Goal: Task Accomplishment & Management: Complete application form

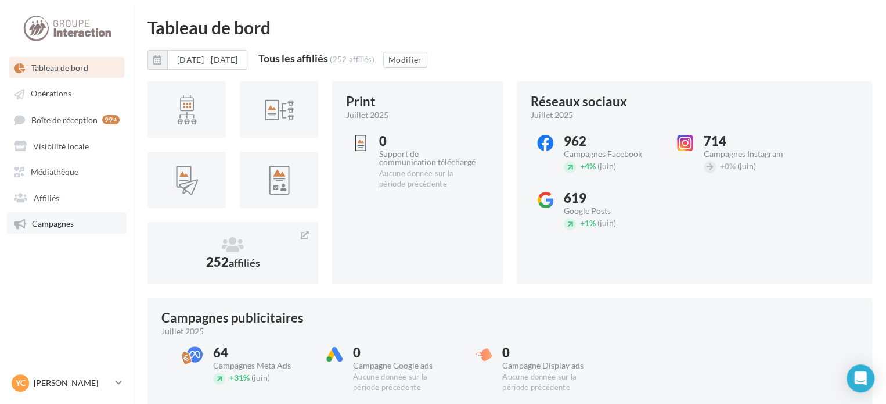
click at [59, 220] on span "Campagnes" at bounding box center [53, 223] width 42 height 10
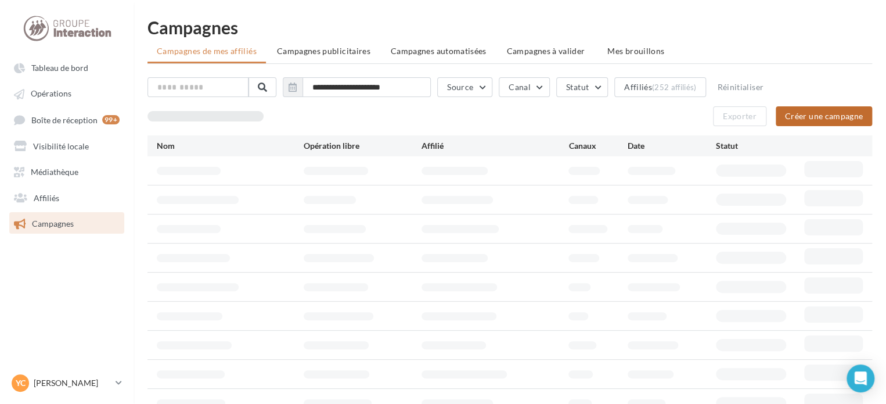
click at [792, 118] on button "Créer une campagne" at bounding box center [824, 116] width 96 height 20
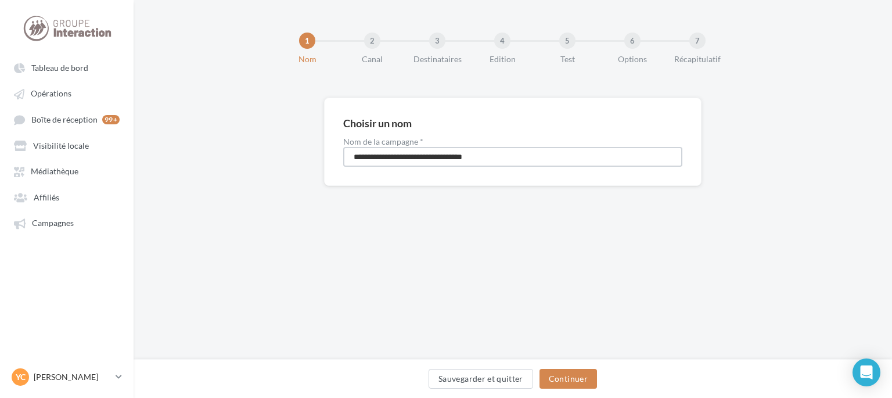
drag, startPoint x: 564, startPoint y: 159, endPoint x: 245, endPoint y: 142, distance: 319.9
click at [253, 143] on div "**********" at bounding box center [513, 160] width 759 height 125
type input "**********"
click at [581, 378] on button "Continuer" at bounding box center [569, 379] width 58 height 20
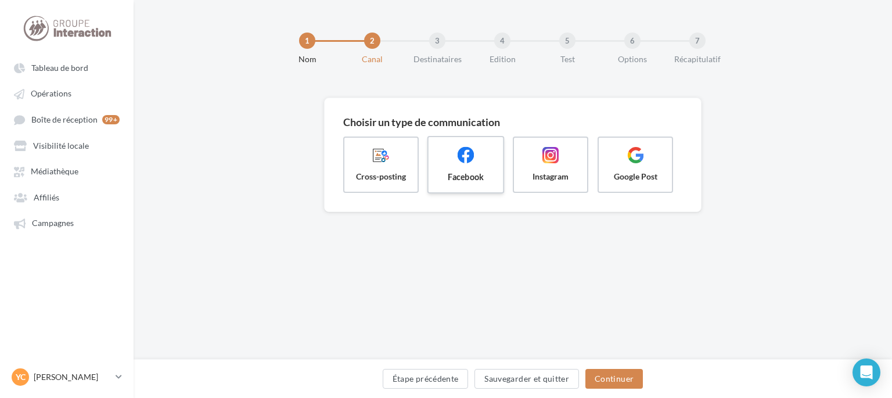
click at [482, 174] on span "Facebook" at bounding box center [466, 177] width 56 height 12
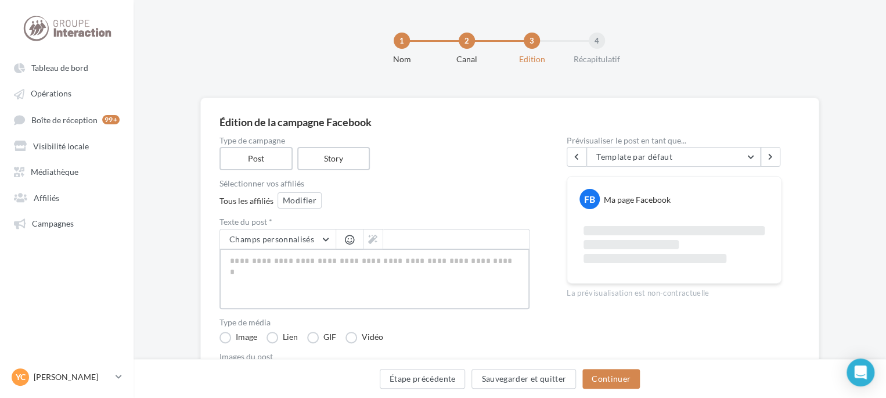
click at [335, 264] on textarea at bounding box center [375, 279] width 310 height 60
paste textarea "**********"
type textarea "**********"
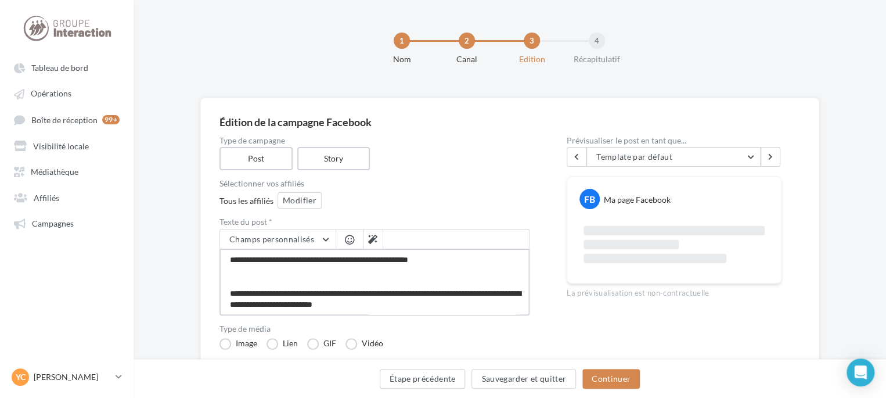
click at [351, 281] on textarea "**********" at bounding box center [375, 282] width 310 height 67
type textarea "**********"
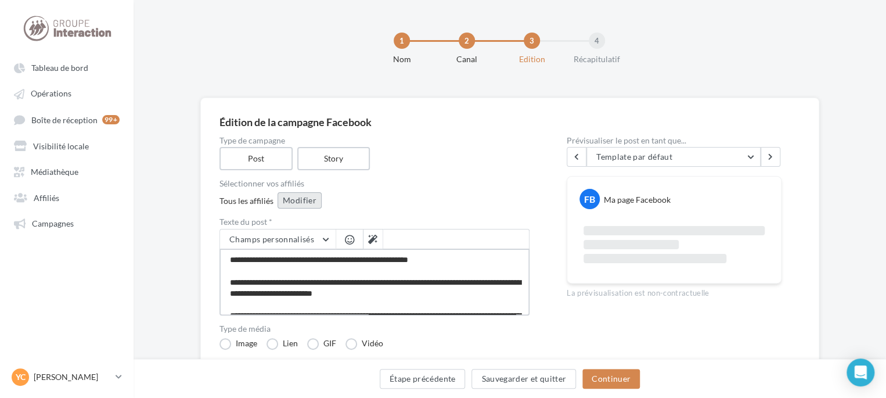
type textarea "**********"
click at [299, 200] on button "Modifier" at bounding box center [300, 200] width 44 height 16
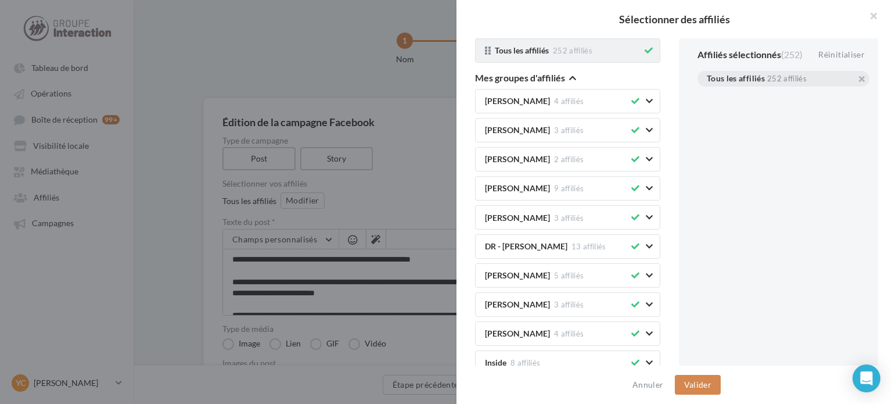
click at [645, 51] on icon at bounding box center [649, 50] width 8 height 8
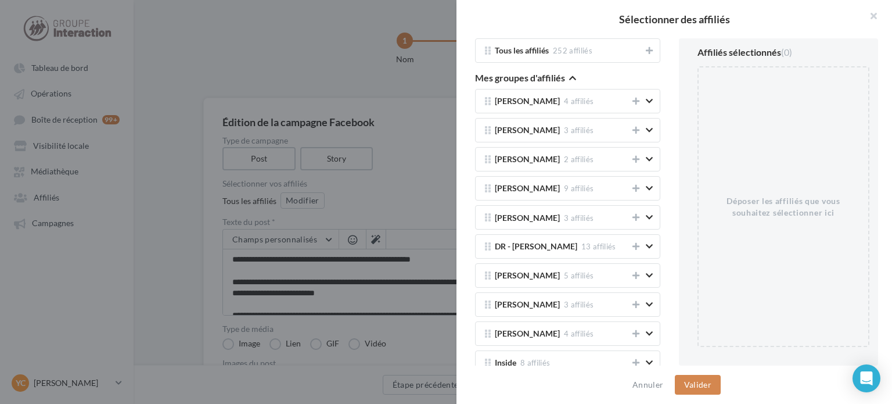
click at [569, 79] on icon "button" at bounding box center [572, 78] width 7 height 8
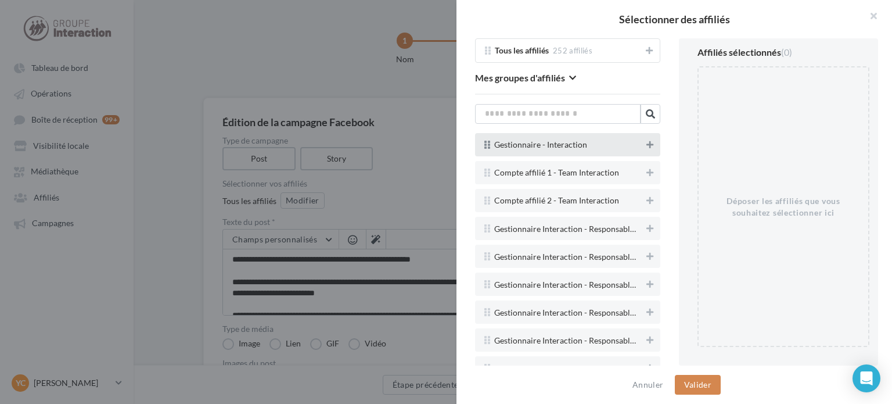
click at [646, 144] on icon at bounding box center [649, 145] width 7 height 8
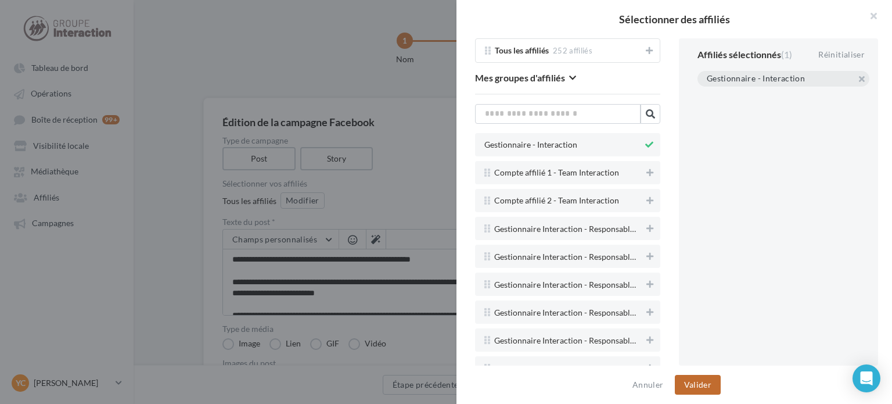
click at [706, 380] on button "Valider" at bounding box center [698, 385] width 46 height 20
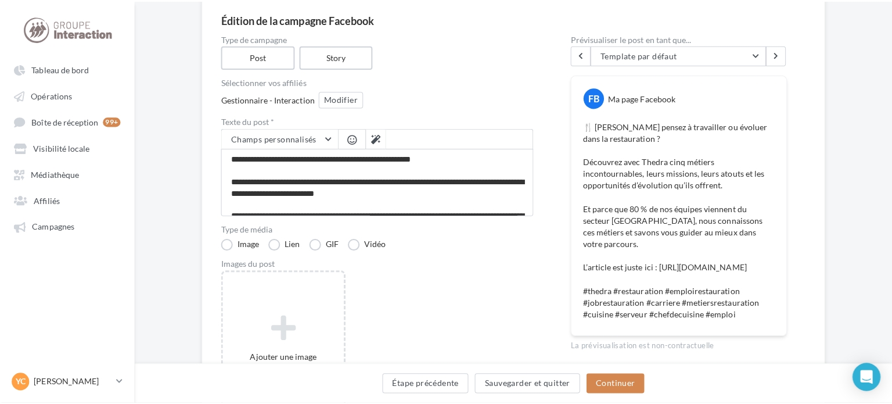
scroll to position [174, 0]
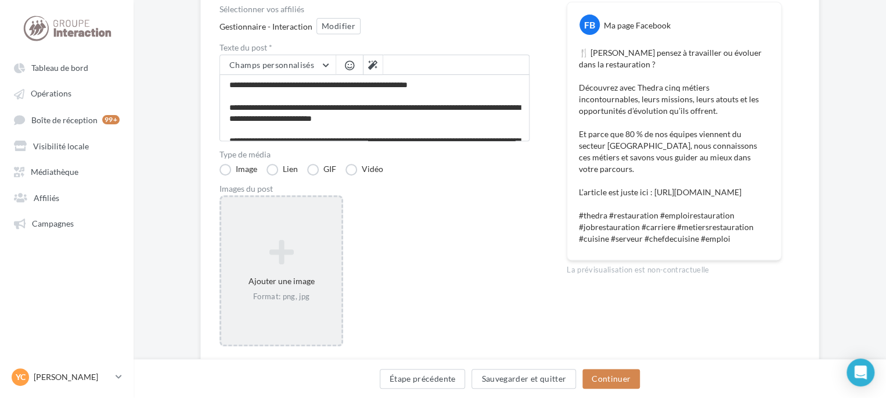
click at [296, 232] on div "Ajouter une image Format: png, jpg" at bounding box center [282, 270] width 124 height 151
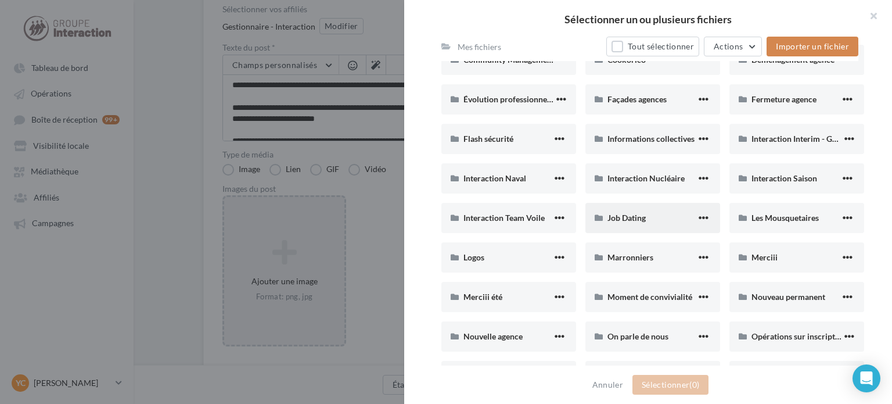
scroll to position [407, 0]
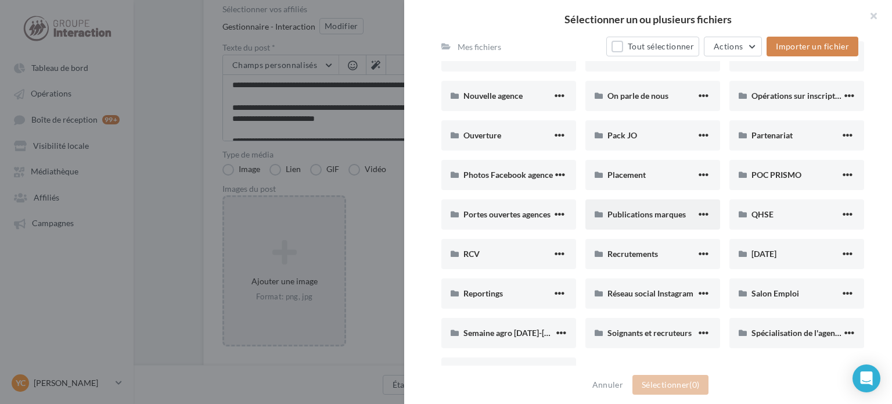
click at [644, 224] on div "Publications marques" at bounding box center [653, 214] width 135 height 30
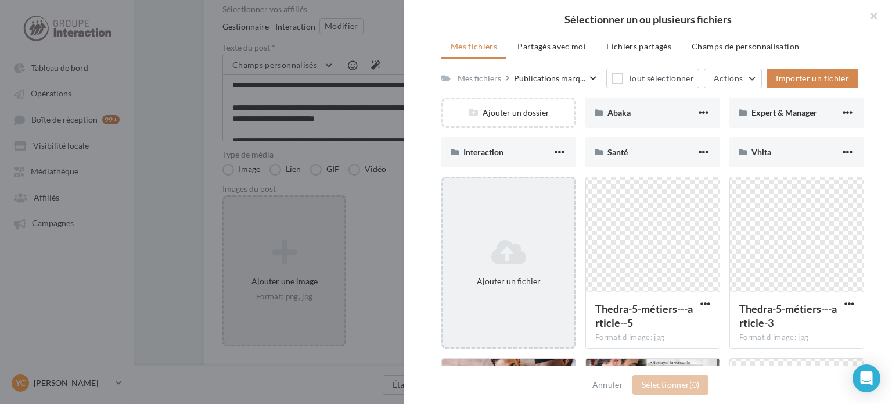
scroll to position [147, 0]
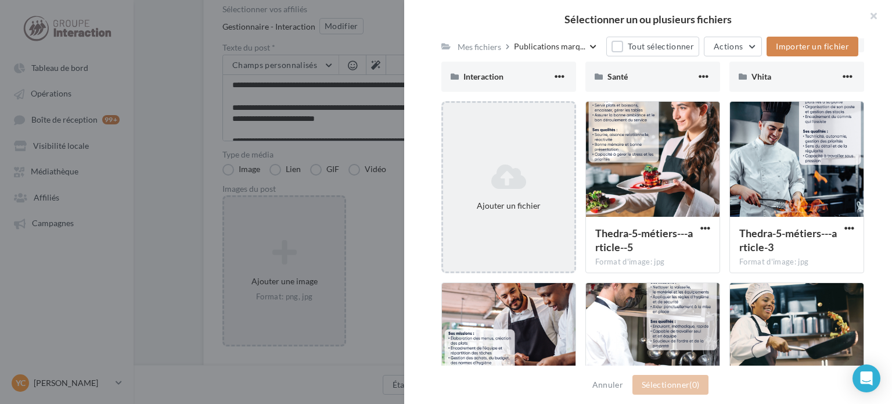
click at [540, 195] on div "Ajouter un fichier" at bounding box center [508, 187] width 131 height 58
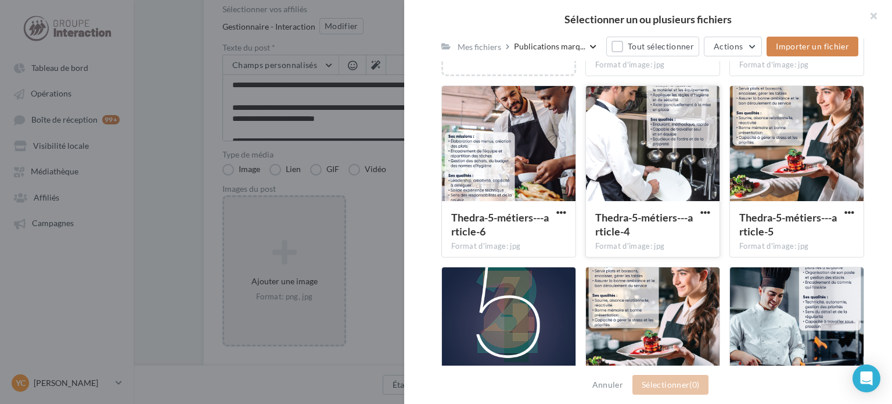
scroll to position [417, 0]
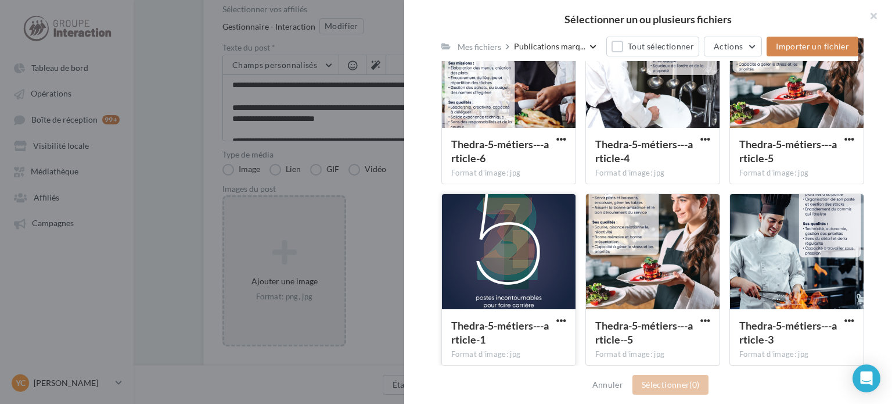
click at [525, 237] on div at bounding box center [509, 252] width 134 height 116
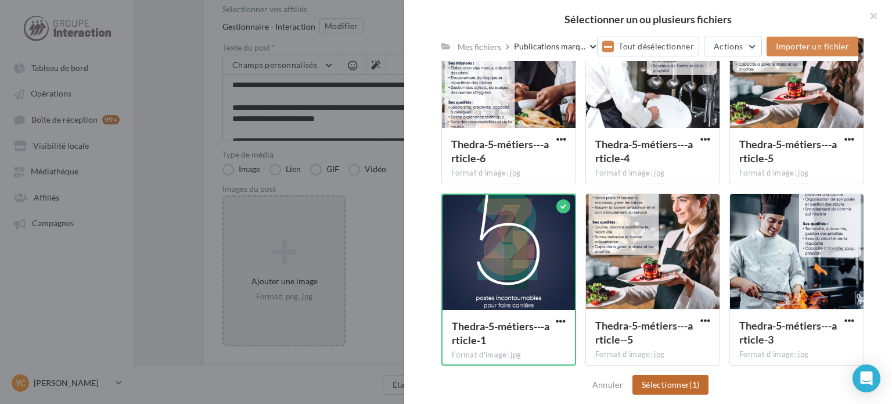
click at [659, 387] on button "Sélectionner (1)" at bounding box center [671, 385] width 76 height 20
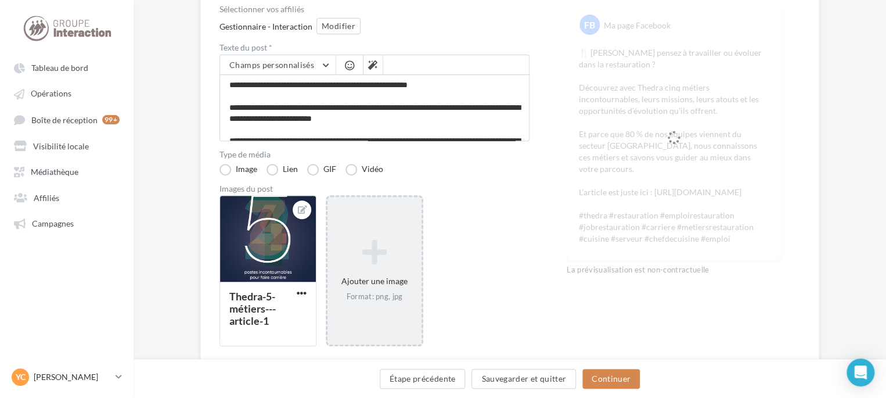
click at [402, 256] on icon at bounding box center [374, 252] width 84 height 28
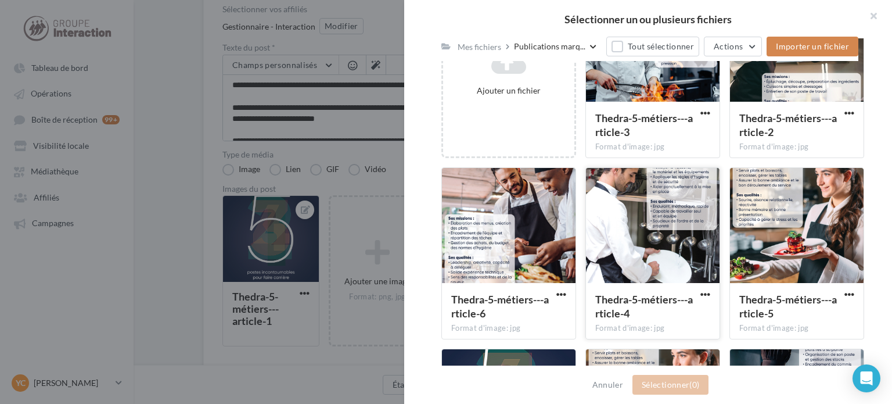
scroll to position [257, 0]
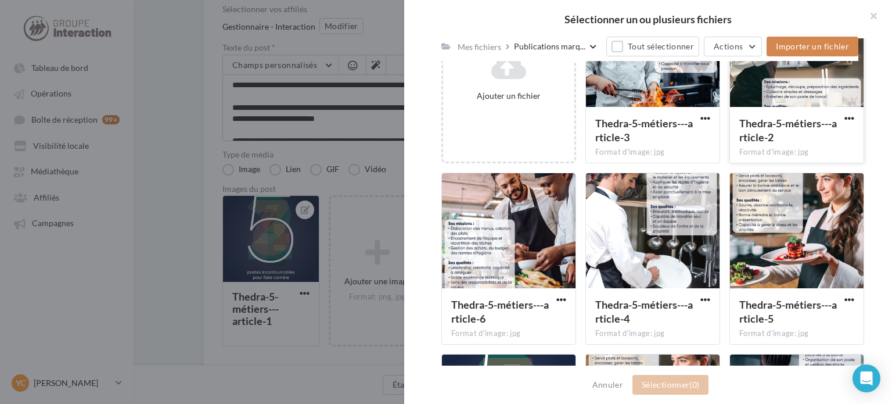
click at [780, 130] on div "Thedra-5-métiers---article-2" at bounding box center [789, 130] width 101 height 28
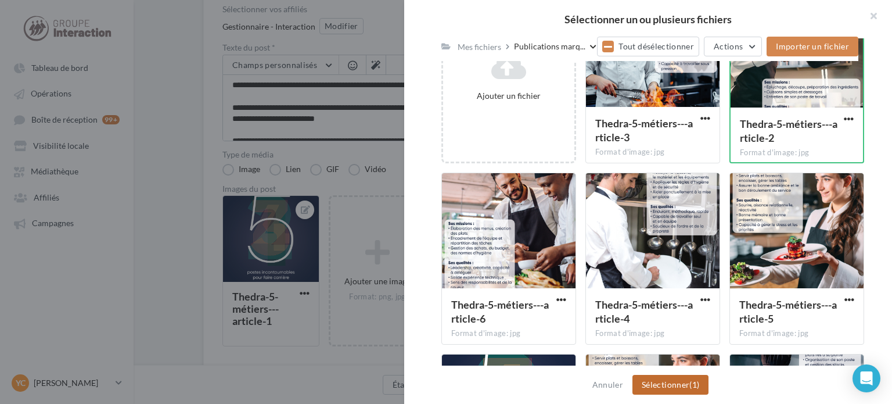
click at [688, 379] on button "Sélectionner (1)" at bounding box center [671, 385] width 76 height 20
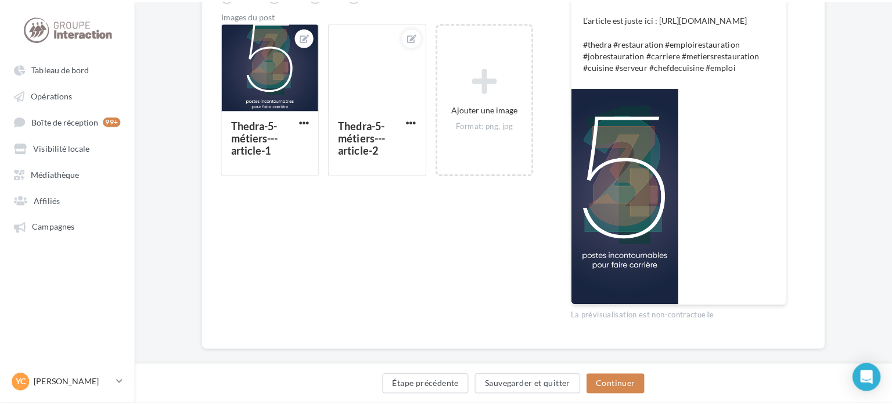
scroll to position [349, 0]
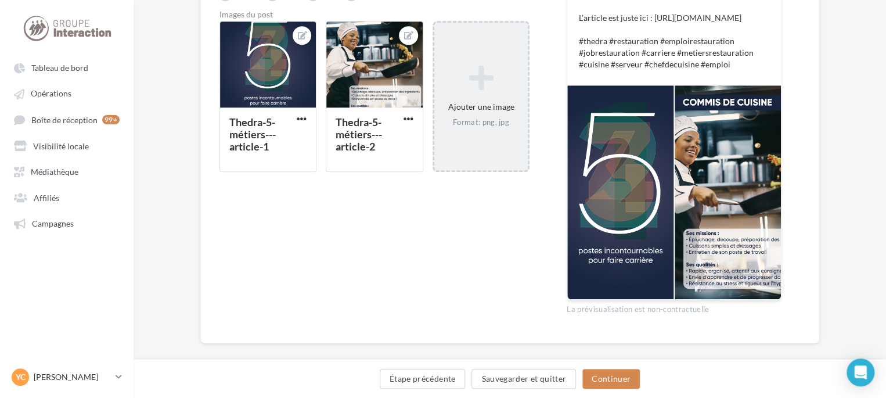
click at [442, 63] on div "Ajouter une image Format: png, jpg" at bounding box center [481, 96] width 94 height 74
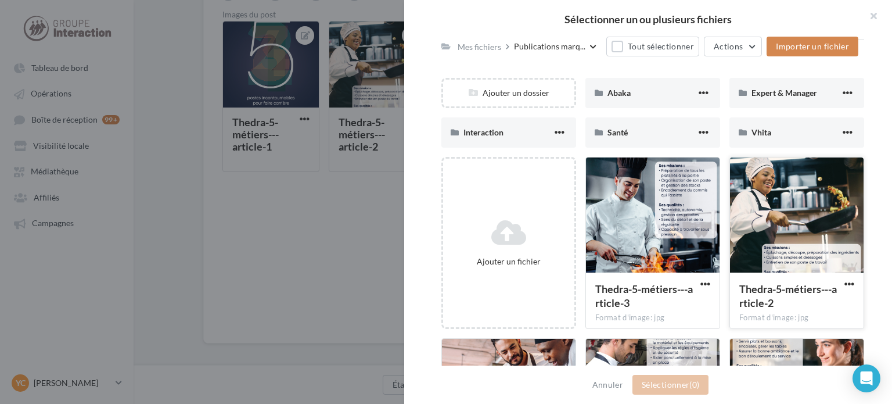
scroll to position [174, 0]
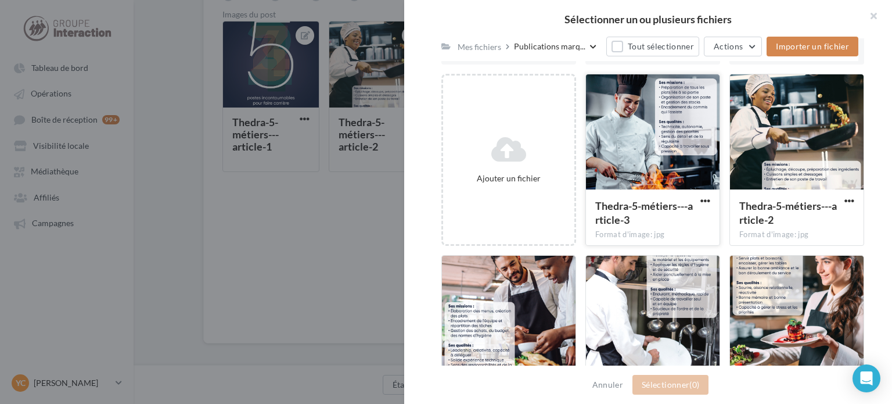
click at [629, 163] on div at bounding box center [653, 132] width 134 height 116
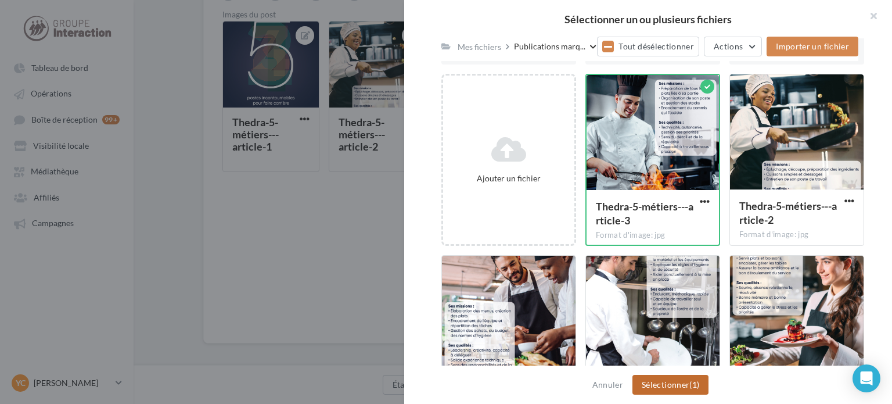
click at [684, 377] on button "Sélectionner (1)" at bounding box center [671, 385] width 76 height 20
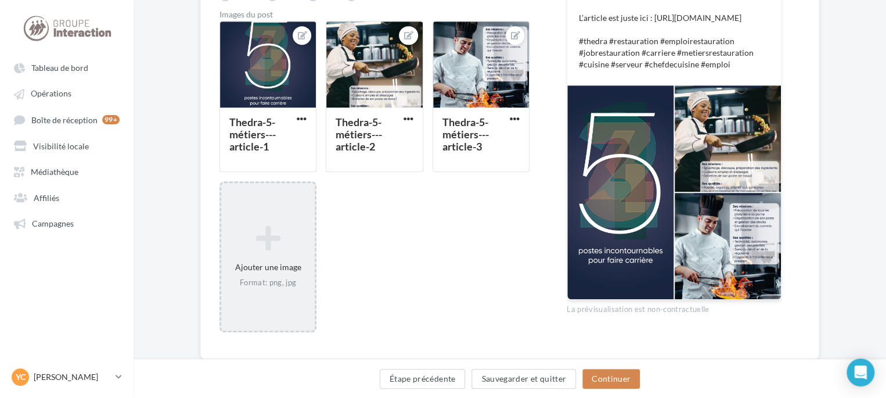
click at [290, 234] on icon at bounding box center [268, 238] width 84 height 28
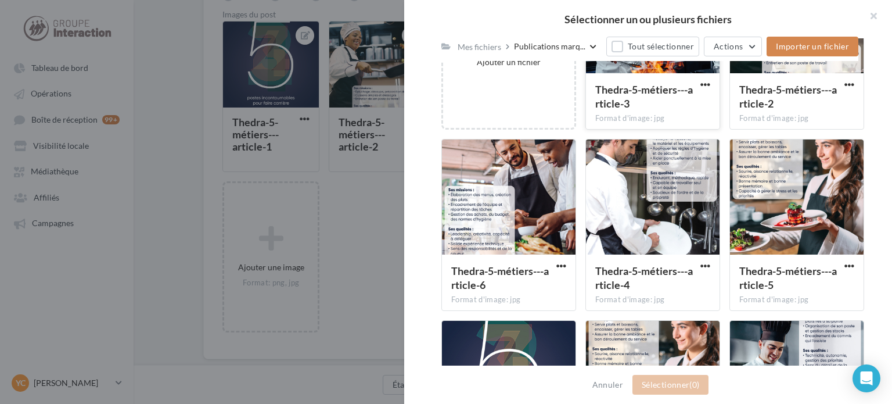
scroll to position [349, 0]
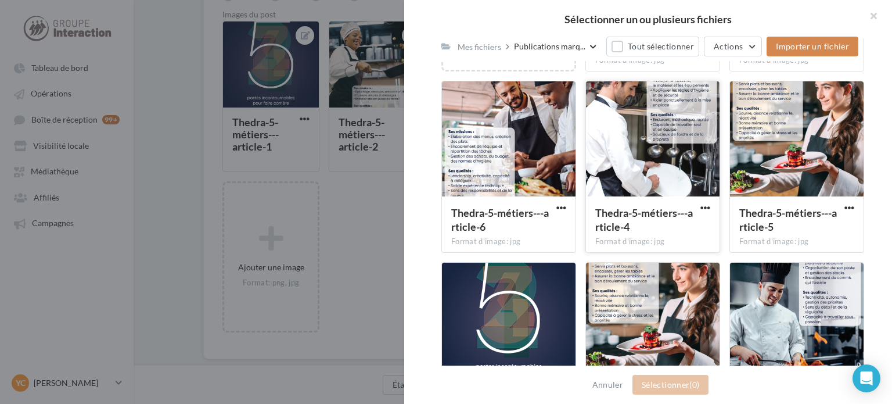
click at [651, 134] on div at bounding box center [653, 139] width 134 height 116
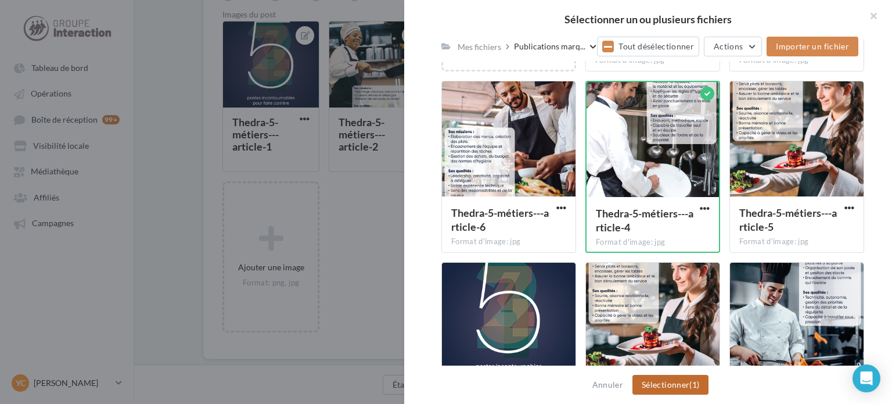
click at [675, 382] on button "Sélectionner (1)" at bounding box center [671, 385] width 76 height 20
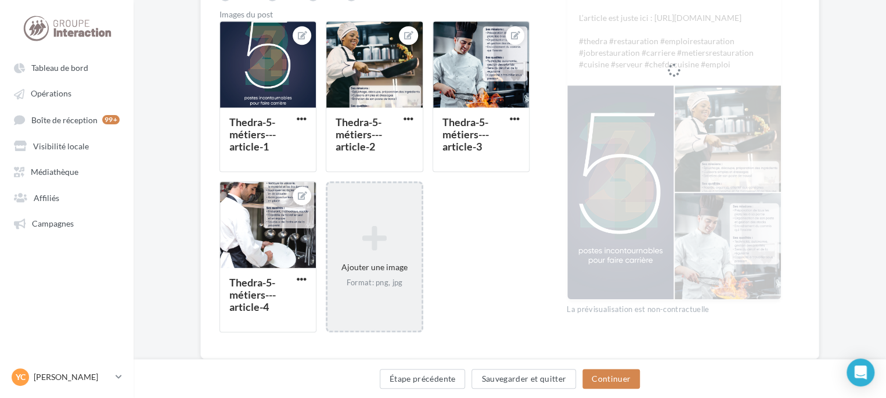
click at [373, 253] on div "Ajouter une image Format: png, jpg" at bounding box center [375, 257] width 94 height 74
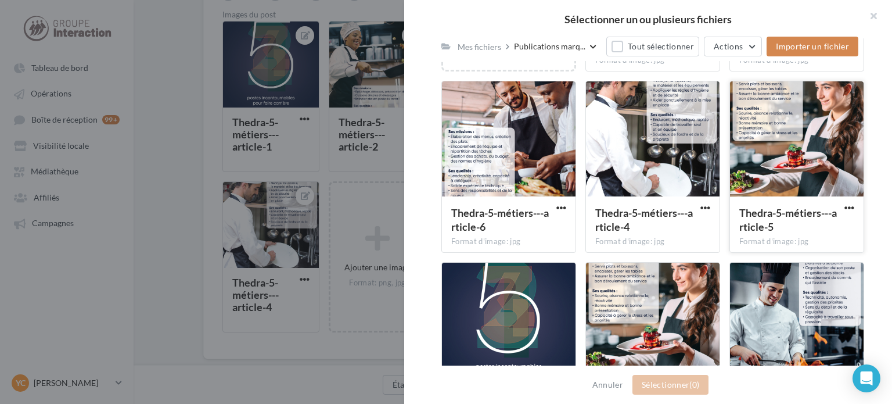
click at [772, 171] on div at bounding box center [797, 139] width 134 height 116
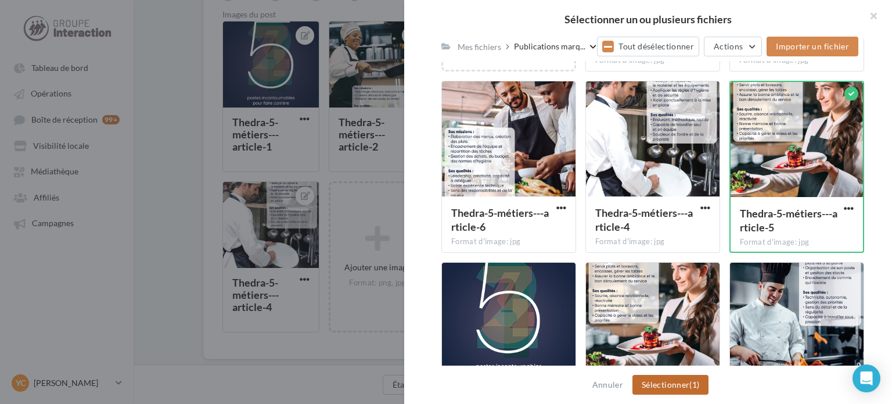
click at [697, 387] on span "(1)" at bounding box center [694, 384] width 10 height 10
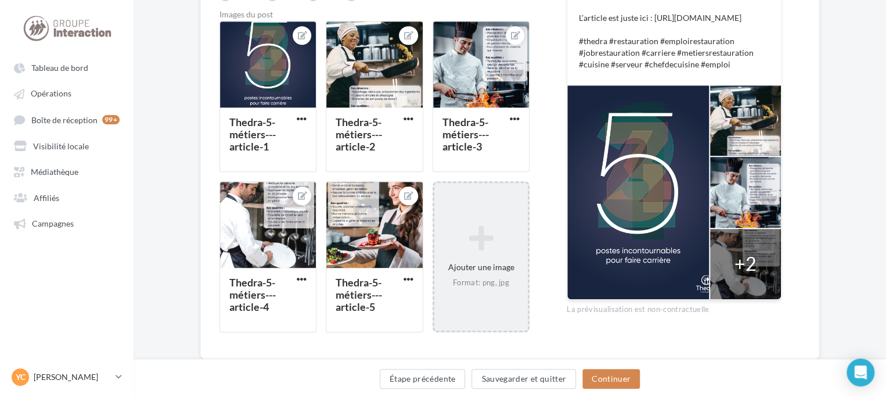
click at [472, 218] on div "Ajouter une image Format: png, jpg" at bounding box center [481, 256] width 97 height 151
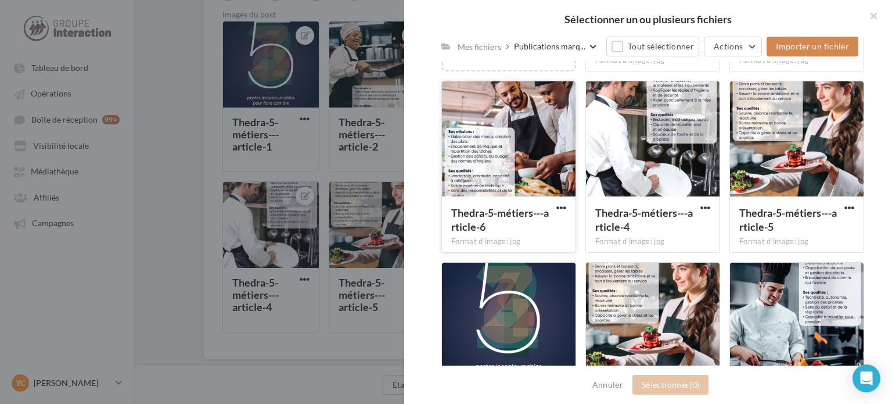
click at [462, 190] on div at bounding box center [509, 139] width 134 height 116
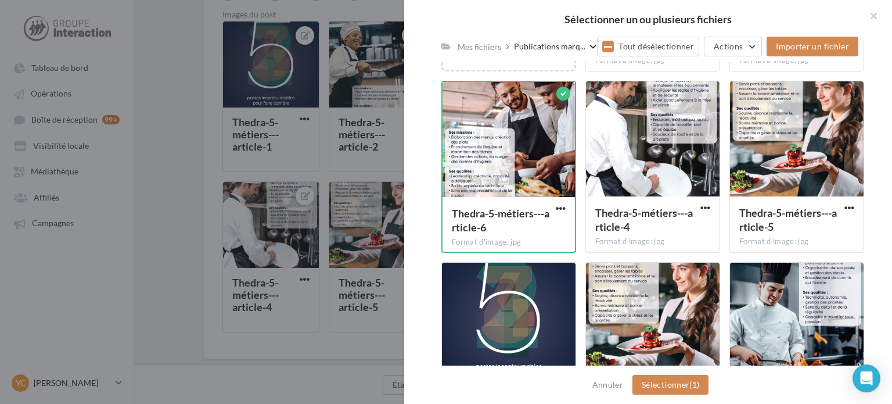
click at [667, 373] on div "Annuler Sélectionner (1)" at bounding box center [648, 384] width 488 height 38
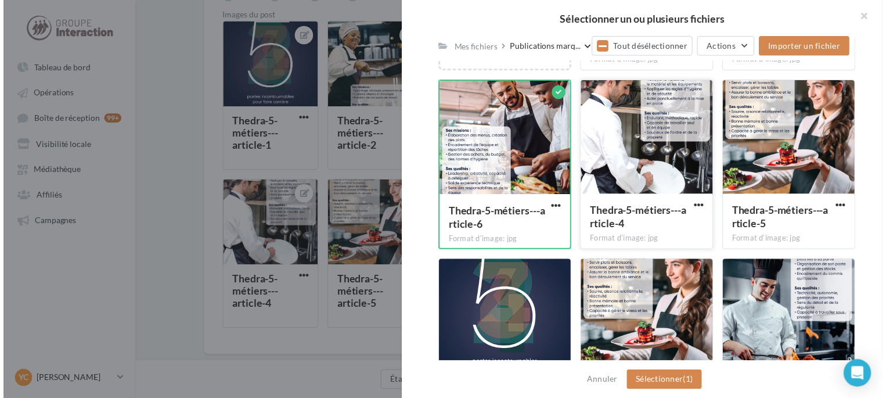
scroll to position [523, 0]
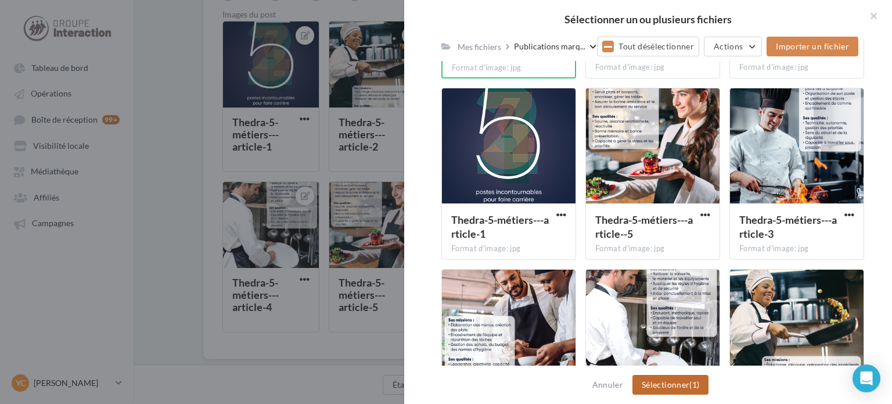
click at [677, 383] on button "Sélectionner (1)" at bounding box center [671, 385] width 76 height 20
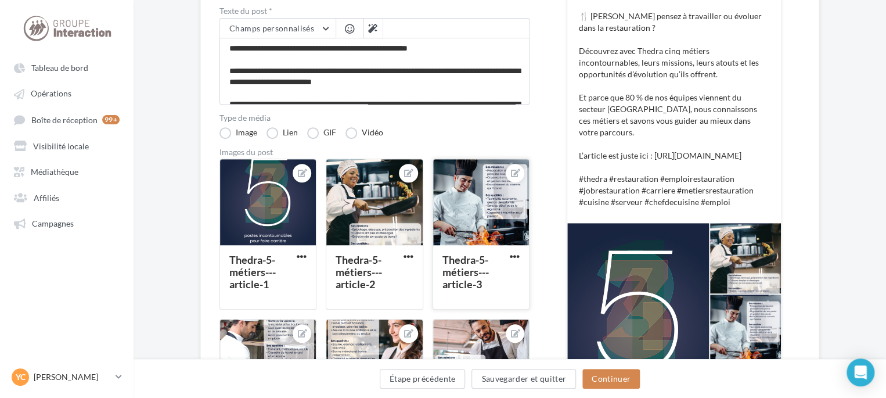
scroll to position [290, 0]
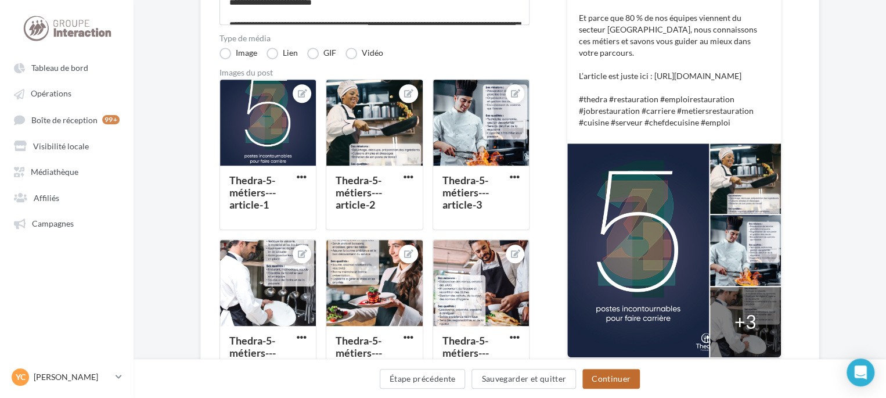
click at [616, 380] on button "Continuer" at bounding box center [612, 379] width 58 height 20
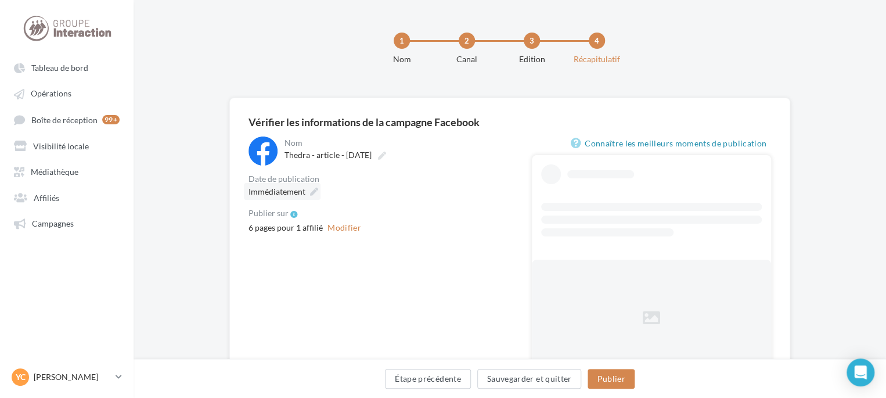
click at [296, 196] on span "Immédiatement" at bounding box center [277, 191] width 57 height 10
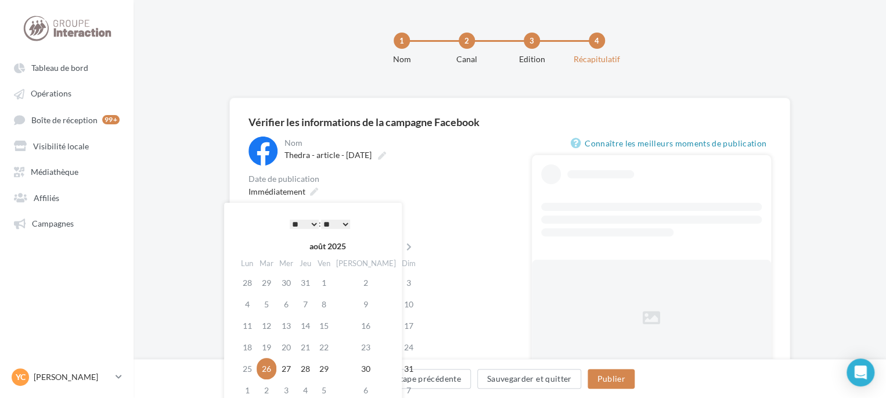
click at [309, 221] on select "* * * * * * * * * * ** ** ** ** ** ** ** ** ** ** ** ** ** **" at bounding box center [304, 224] width 29 height 9
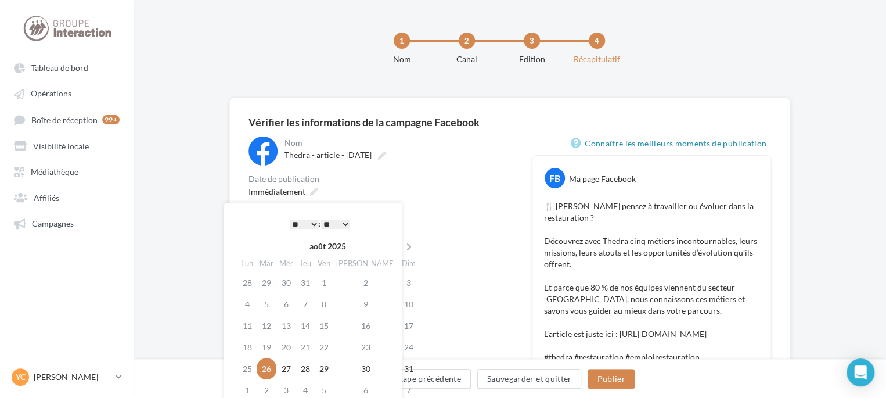
click at [521, 189] on div "**********" at bounding box center [510, 396] width 523 height 519
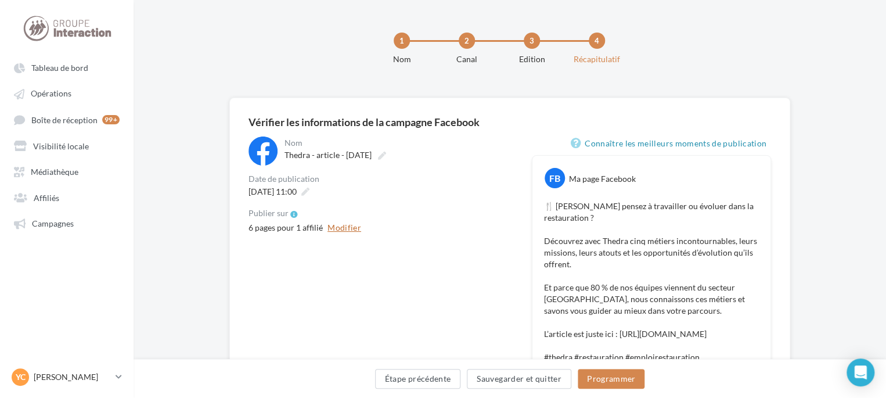
click at [358, 224] on button "Modifier" at bounding box center [344, 228] width 43 height 14
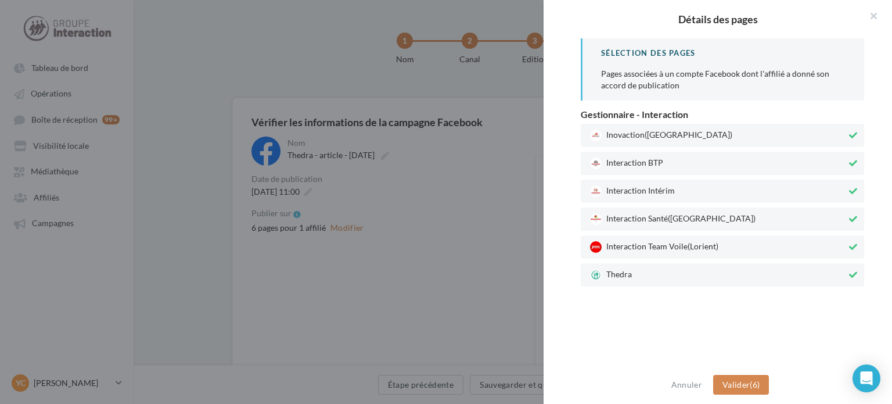
click at [703, 243] on span "(Lorient)" at bounding box center [703, 245] width 31 height 10
drag, startPoint x: 703, startPoint y: 215, endPoint x: 710, endPoint y: 188, distance: 28.2
click at [703, 215] on span "Interaction Santé (Paris)" at bounding box center [718, 219] width 257 height 12
click at [710, 188] on span "Interaction Intérim" at bounding box center [718, 191] width 257 height 12
click at [720, 162] on span "Interaction BTP" at bounding box center [718, 163] width 257 height 12
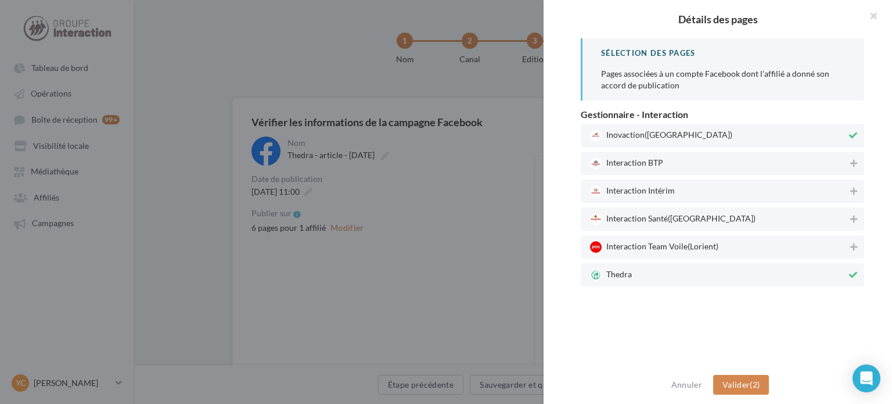
click at [730, 139] on span "Inovaction (Rennes)" at bounding box center [718, 136] width 257 height 12
click at [746, 380] on span "Valider" at bounding box center [736, 384] width 27 height 10
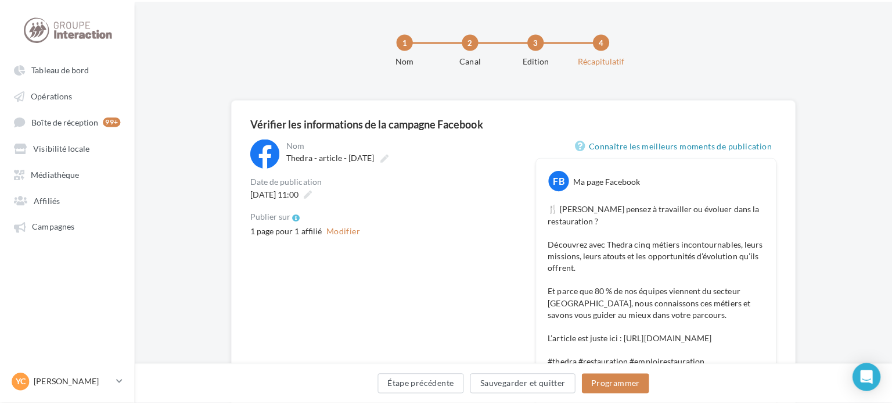
scroll to position [174, 0]
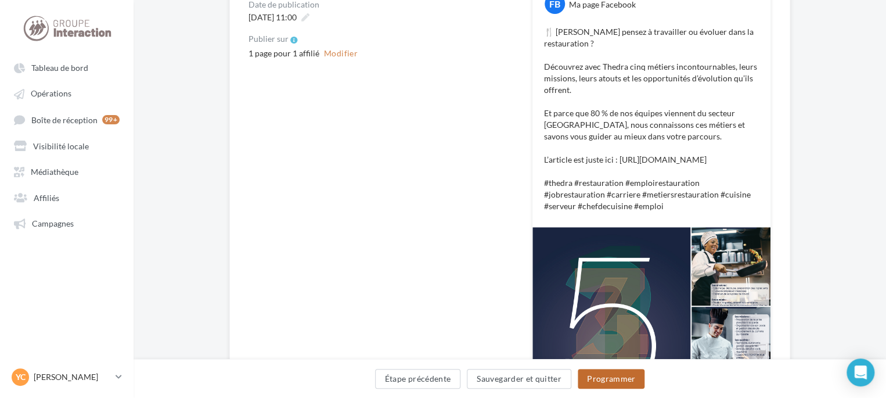
click at [634, 376] on button "Programmer" at bounding box center [611, 379] width 67 height 20
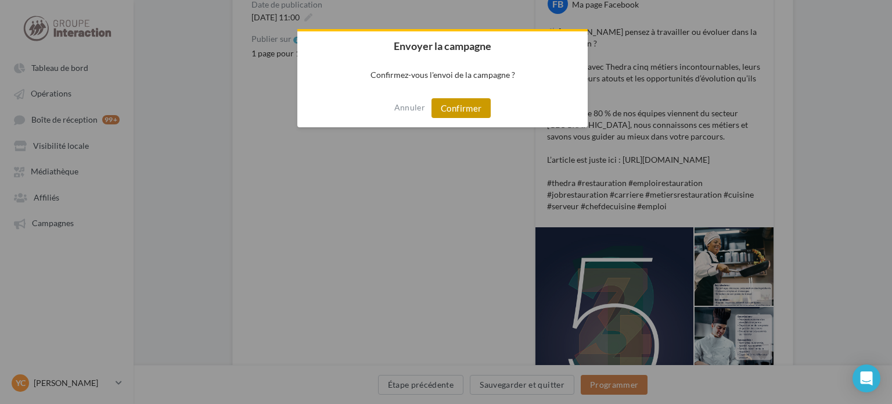
click at [466, 106] on button "Confirmer" at bounding box center [461, 108] width 59 height 20
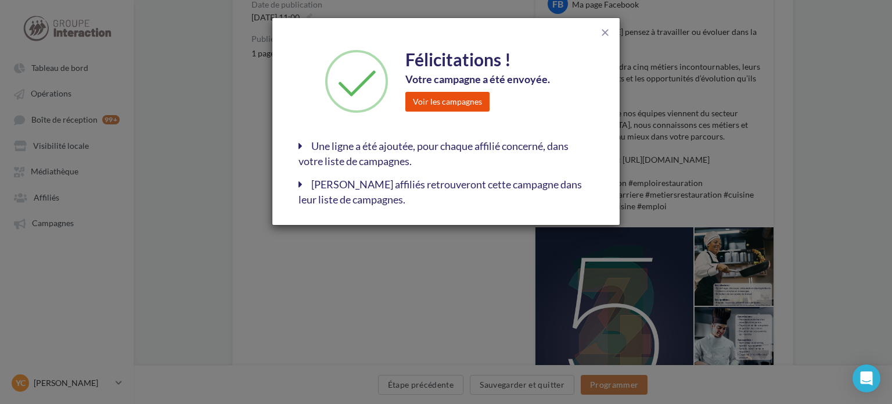
click at [459, 95] on button "Voir les campagnes" at bounding box center [447, 102] width 84 height 20
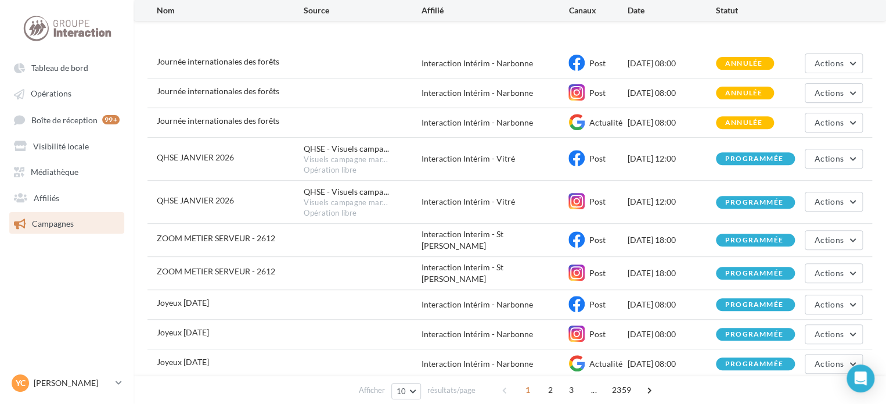
scroll to position [58, 0]
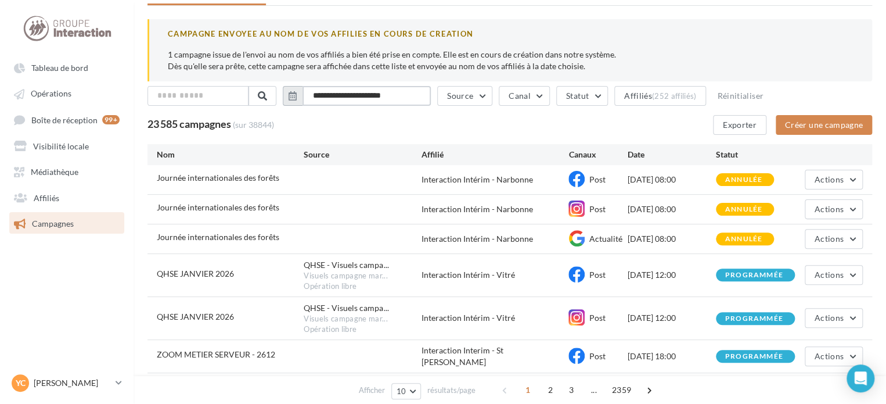
click at [365, 92] on input "**********" at bounding box center [367, 96] width 128 height 20
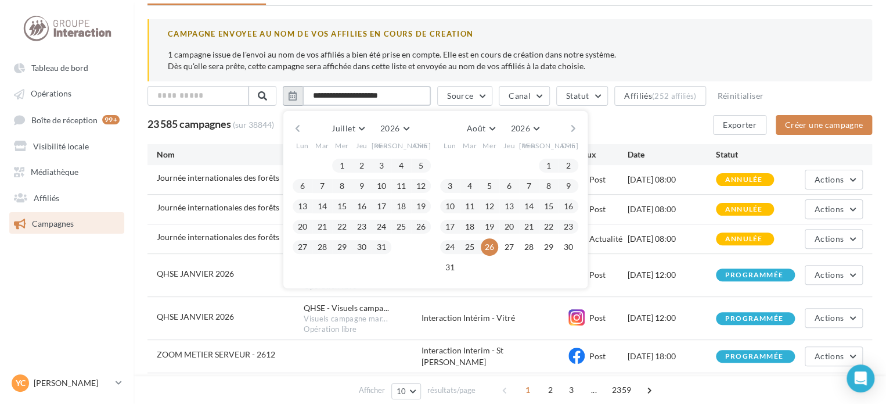
click at [416, 96] on input "**********" at bounding box center [367, 96] width 128 height 20
type input "**********"
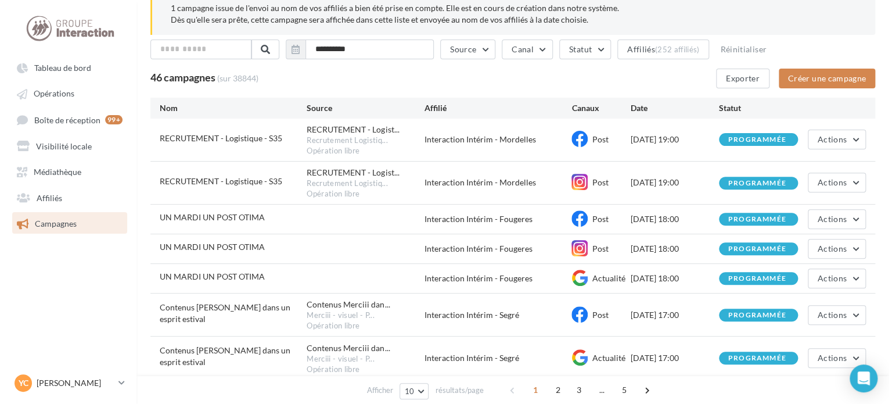
scroll to position [0, 0]
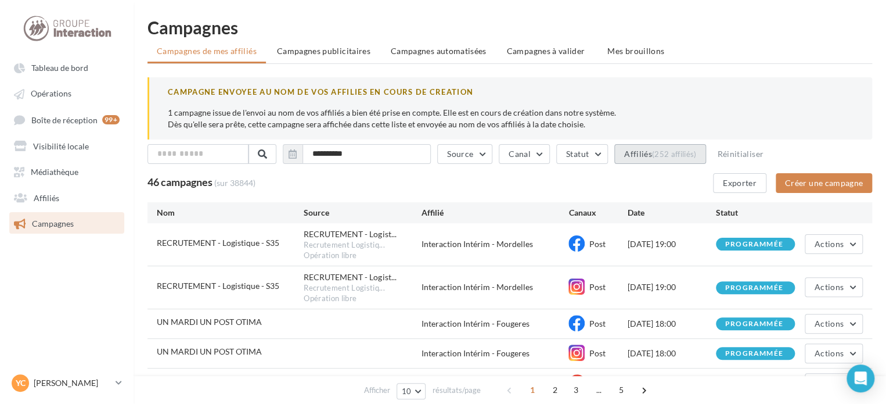
click at [668, 156] on div "(252 affiliés)" at bounding box center [674, 153] width 45 height 9
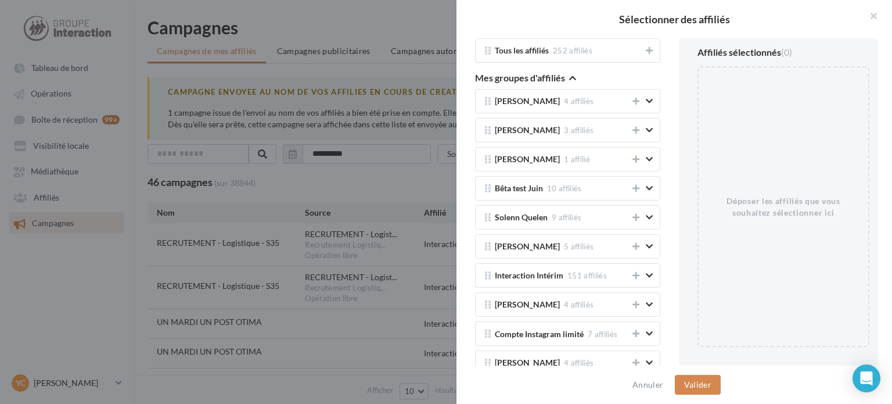
click at [573, 76] on icon "button" at bounding box center [572, 78] width 7 height 8
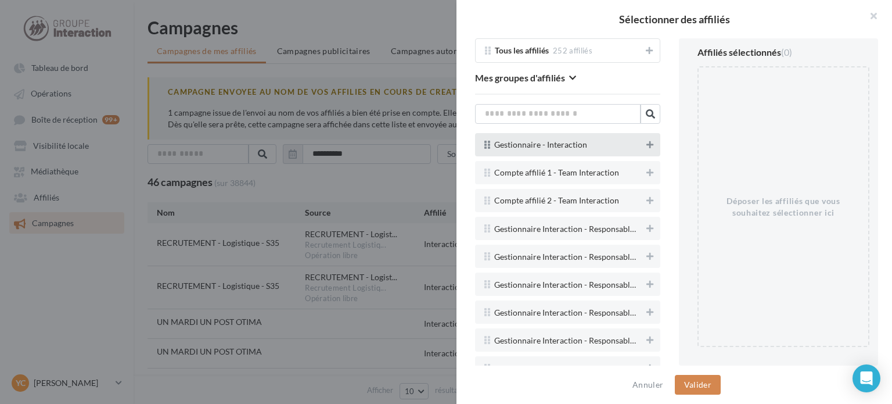
click at [644, 144] on button at bounding box center [650, 145] width 12 height 14
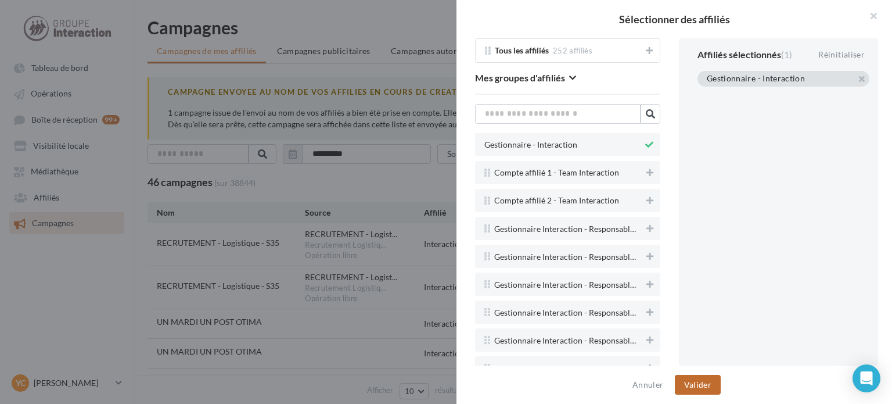
click at [689, 380] on button "Valider" at bounding box center [698, 385] width 46 height 20
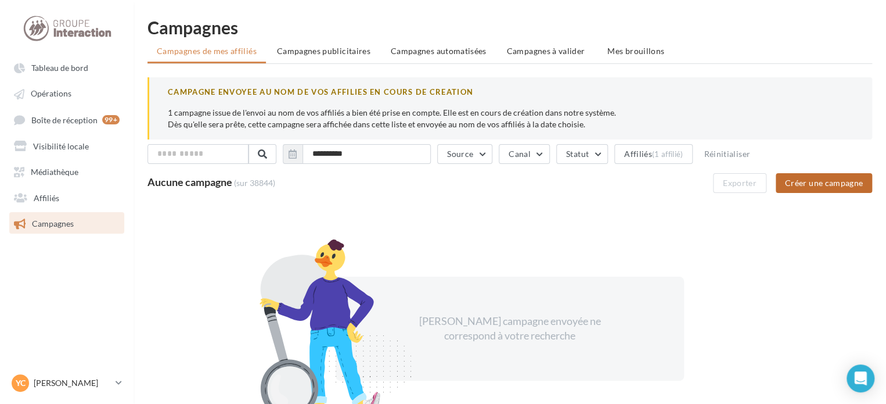
click at [829, 182] on button "Créer une campagne" at bounding box center [824, 183] width 96 height 20
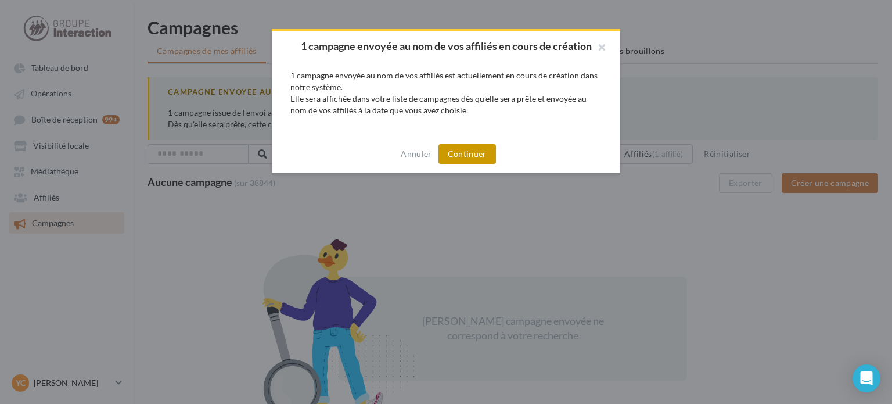
click at [466, 154] on button "Continuer" at bounding box center [468, 154] width 58 height 20
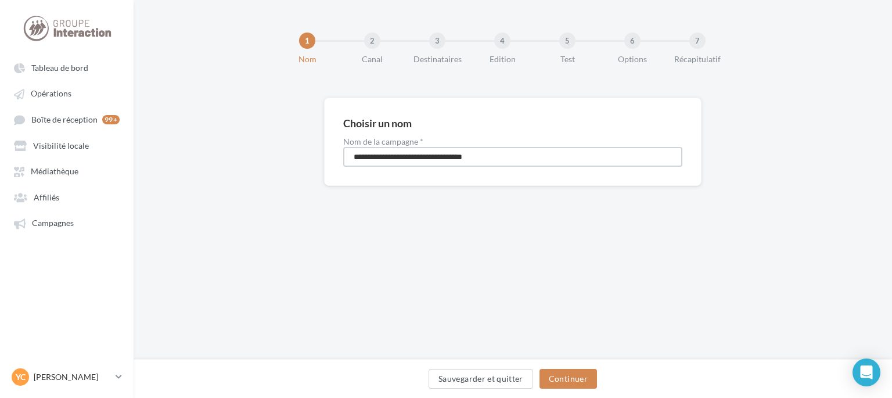
drag, startPoint x: 523, startPoint y: 146, endPoint x: 268, endPoint y: 147, distance: 254.4
click at [268, 147] on div "**********" at bounding box center [513, 160] width 759 height 125
type input "**********"
click at [565, 377] on button "Continuer" at bounding box center [569, 379] width 58 height 20
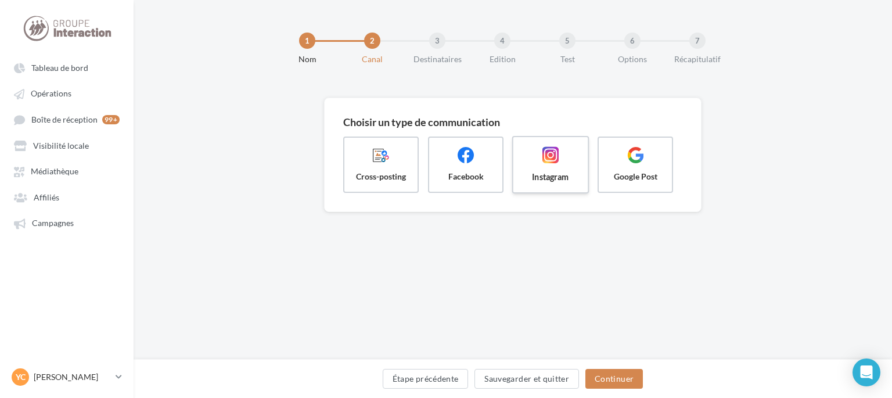
click at [556, 184] on label "Instagram" at bounding box center [550, 165] width 77 height 58
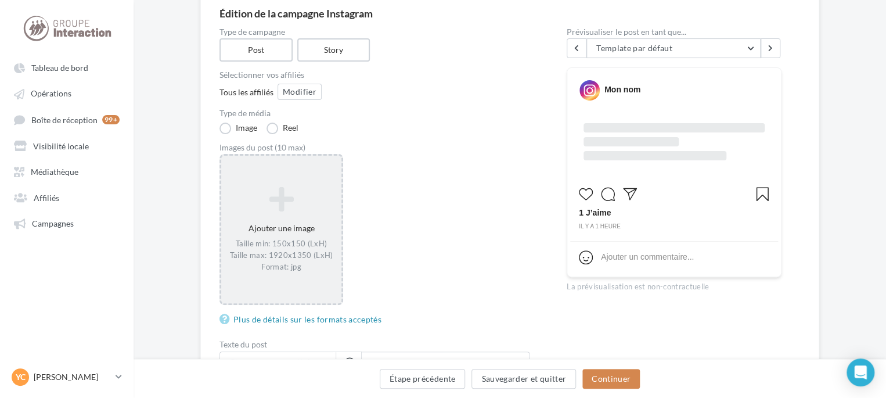
scroll to position [116, 0]
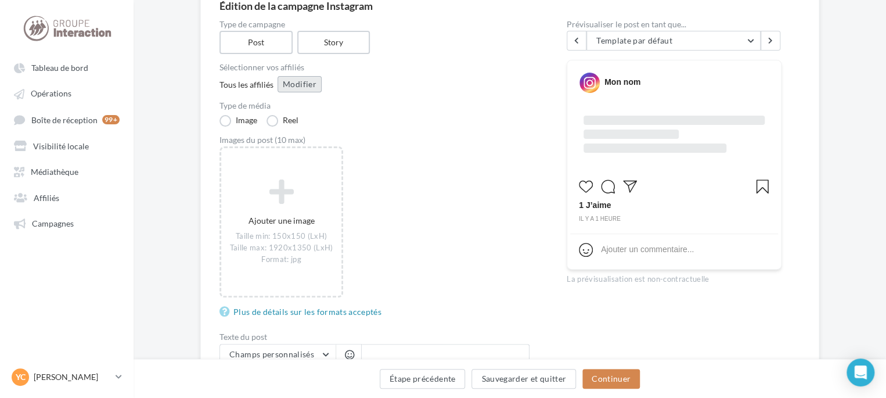
click at [286, 83] on button "Modifier" at bounding box center [300, 84] width 44 height 16
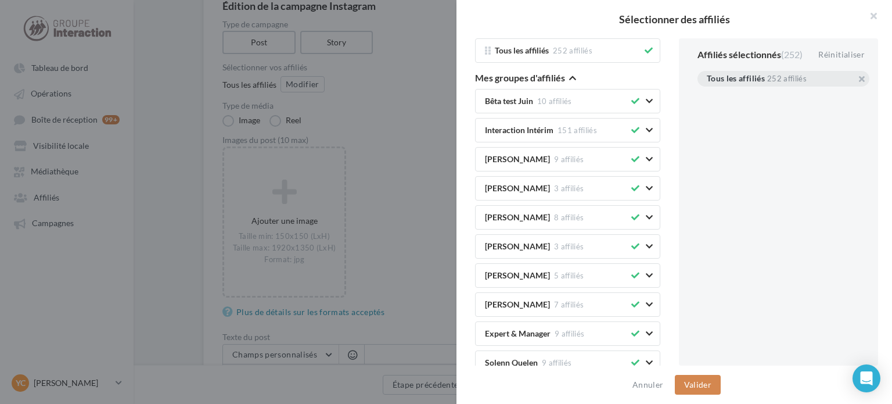
click at [648, 49] on div "Tous les affiliés 252 affiliés" at bounding box center [567, 50] width 185 height 24
click at [645, 46] on icon at bounding box center [649, 50] width 8 height 8
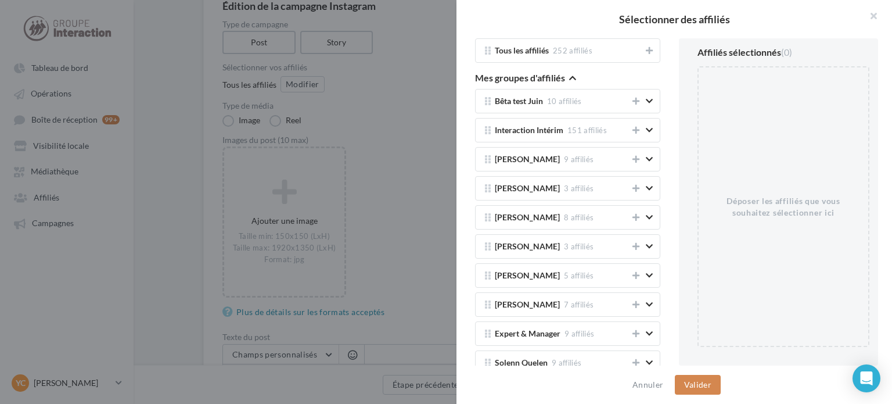
click at [569, 78] on icon "button" at bounding box center [572, 78] width 7 height 8
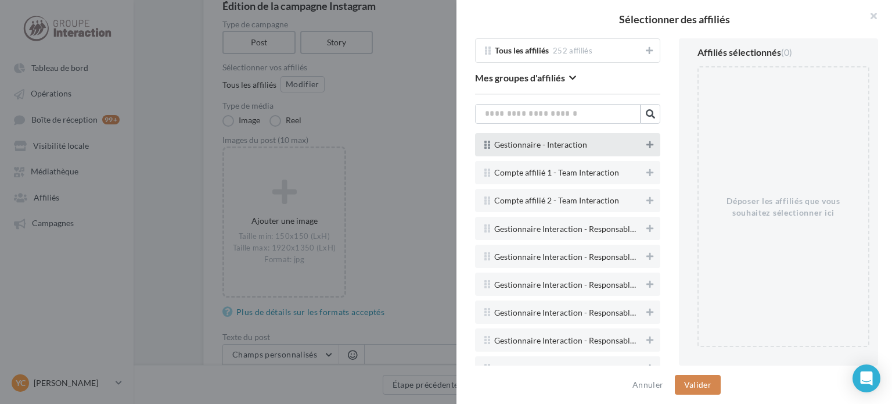
click at [644, 148] on button at bounding box center [650, 145] width 12 height 14
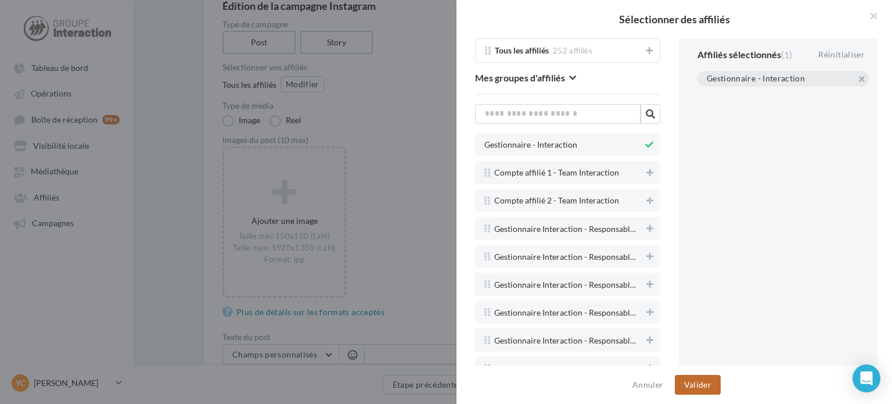
click at [704, 383] on button "Valider" at bounding box center [698, 385] width 46 height 20
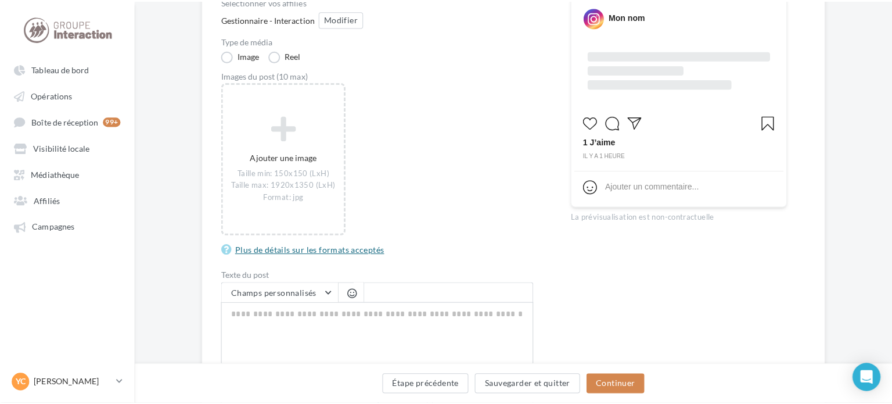
scroll to position [232, 0]
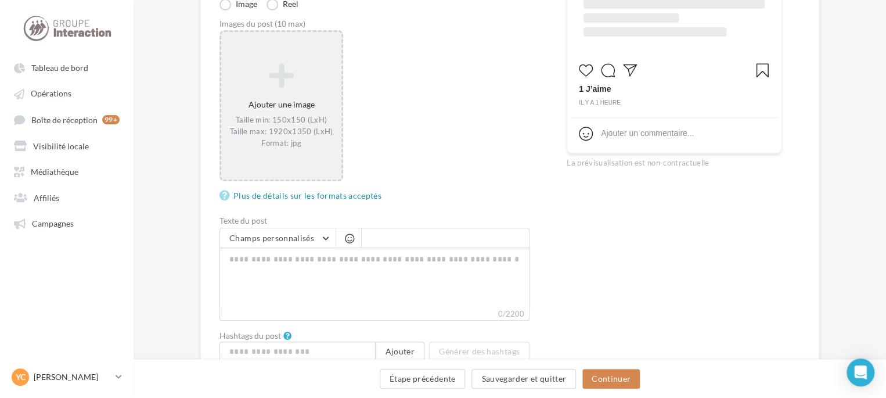
click at [286, 90] on div "Ajouter une image Taille min: 150x150 (LxH) Taille max: 1920x1350 (LxH) Format:…" at bounding box center [281, 106] width 120 height 98
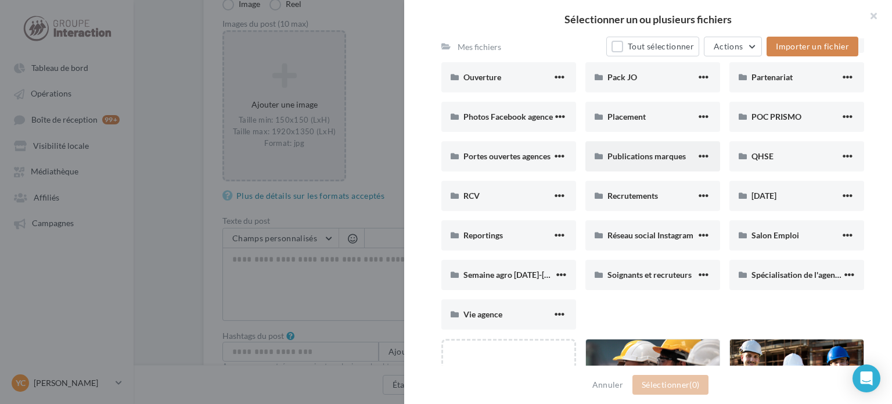
click at [639, 163] on div "Publications marques" at bounding box center [653, 156] width 135 height 30
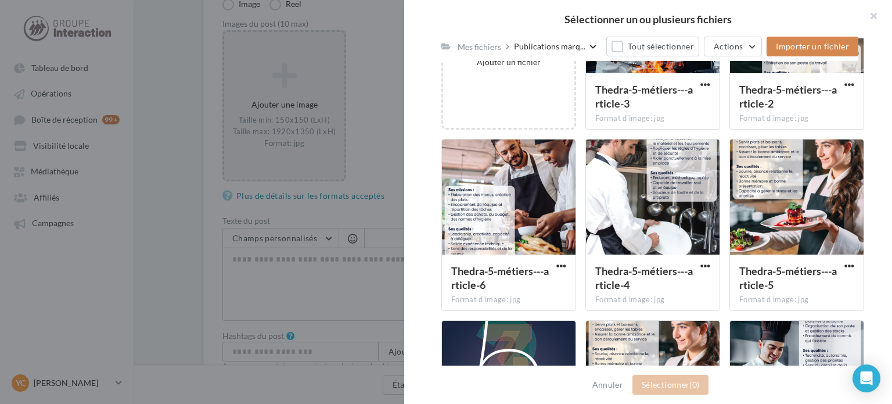
scroll to position [465, 0]
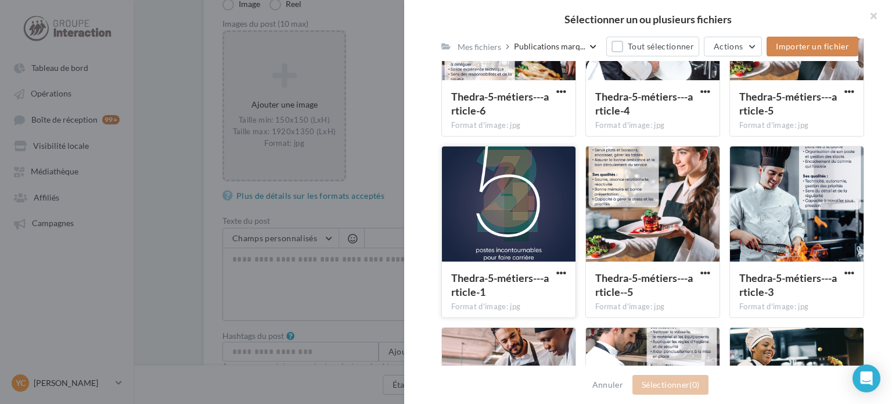
click at [495, 211] on div at bounding box center [509, 204] width 134 height 116
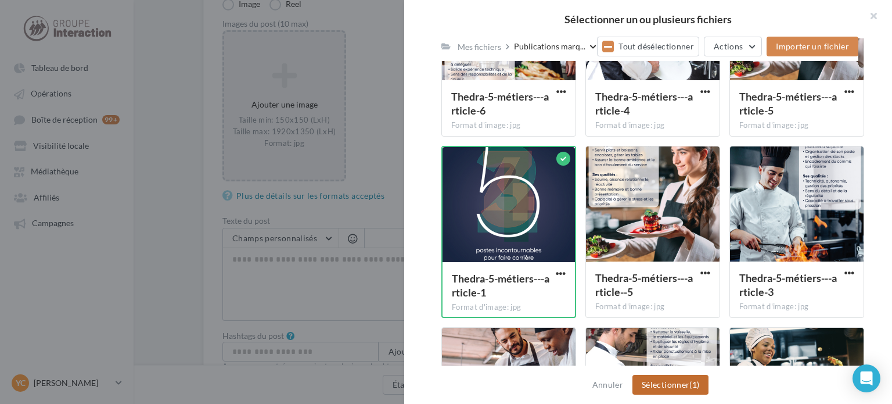
click at [676, 386] on button "Sélectionner (1)" at bounding box center [671, 385] width 76 height 20
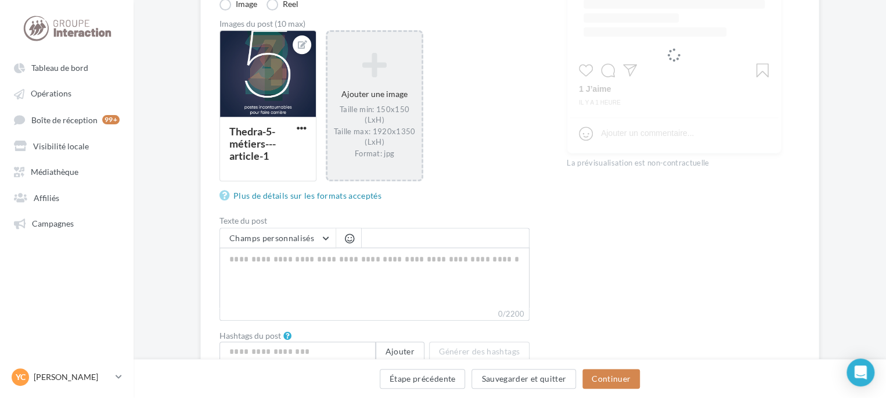
click at [354, 85] on div "Ajouter une image Taille min: 150x150 (LxH) Taille max: 1920x1350 (LxH) Format:…" at bounding box center [375, 105] width 94 height 118
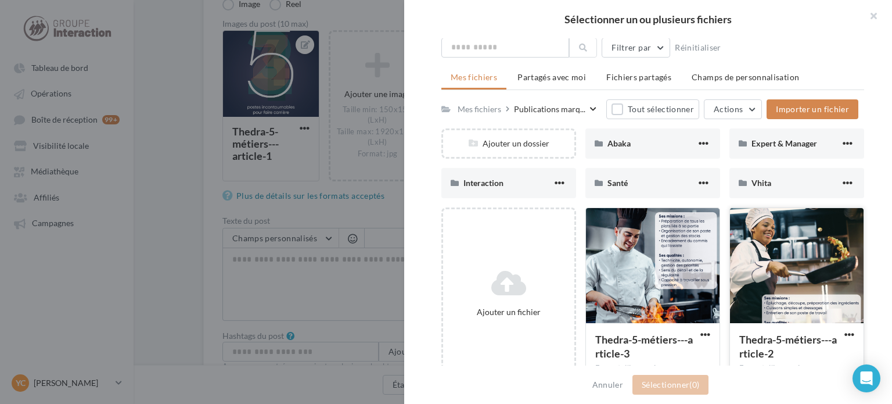
scroll to position [174, 0]
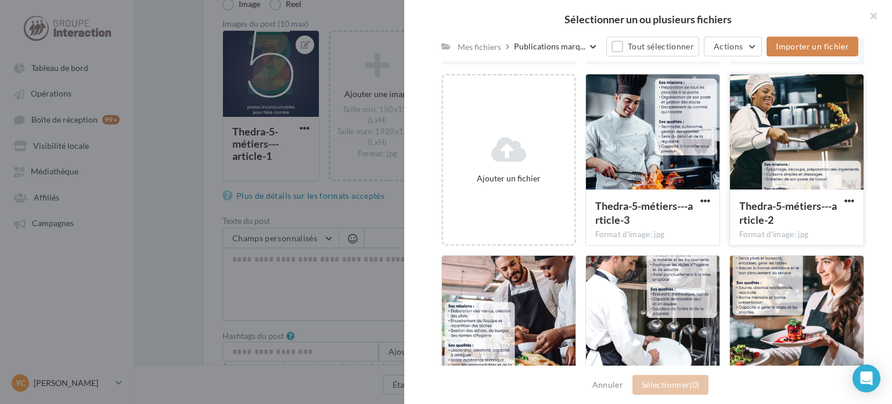
click at [762, 170] on div at bounding box center [797, 132] width 134 height 116
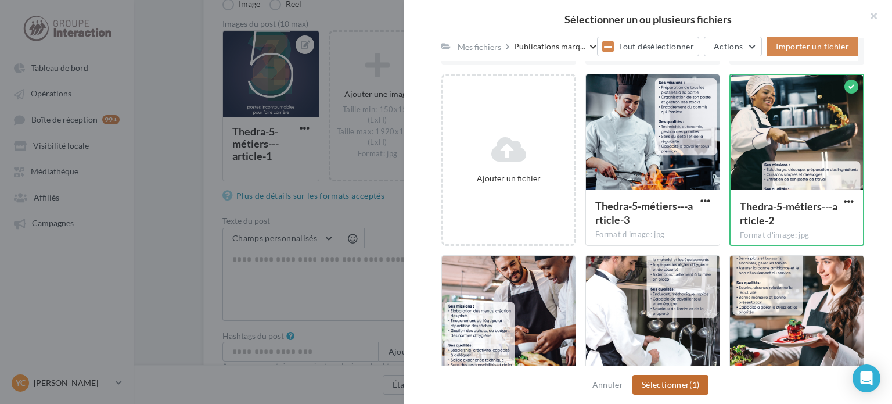
click at [685, 390] on button "Sélectionner (1)" at bounding box center [671, 385] width 76 height 20
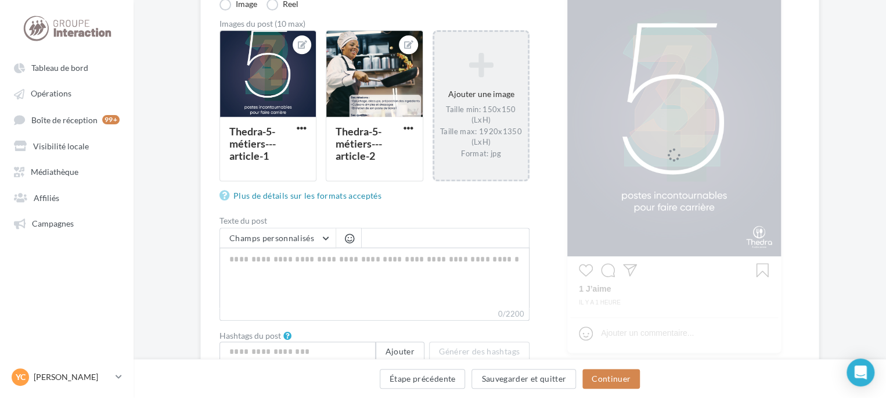
click at [458, 134] on div "Taille min: 150x150 (LxH) Taille max: 1920x1350 (LxH) Format: jpg" at bounding box center [481, 132] width 84 height 54
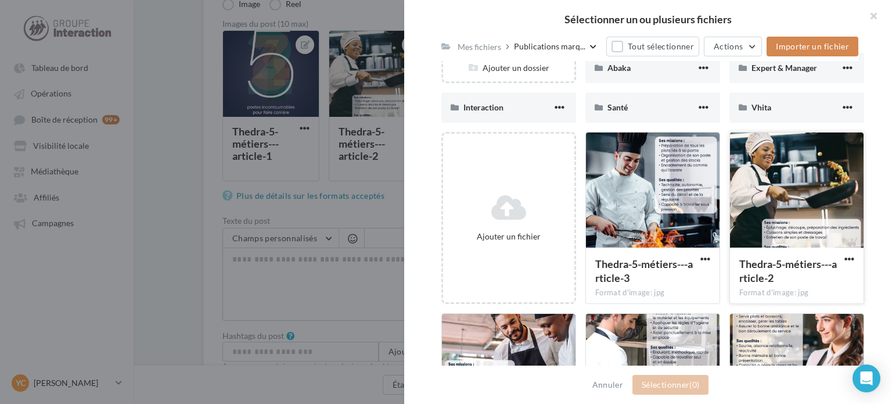
scroll to position [232, 0]
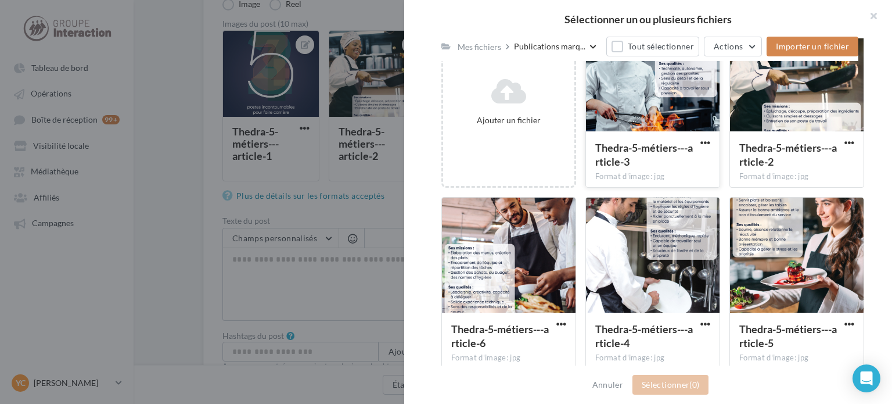
click at [650, 132] on div "Thedra-5-métiers---article-3 Format d'image: jpg" at bounding box center [653, 158] width 134 height 55
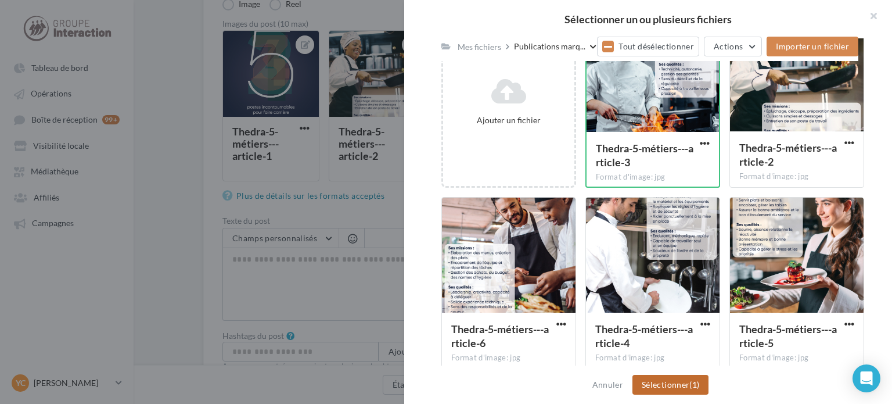
click at [688, 378] on button "Sélectionner (1)" at bounding box center [671, 385] width 76 height 20
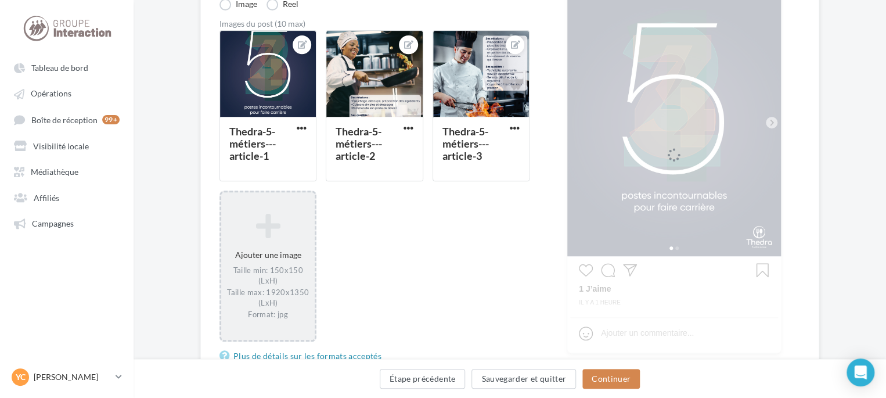
click at [276, 249] on div "Ajouter une image Taille min: 150x150 (LxH) Taille max: 1920x1350 (LxH) Format:…" at bounding box center [268, 266] width 94 height 118
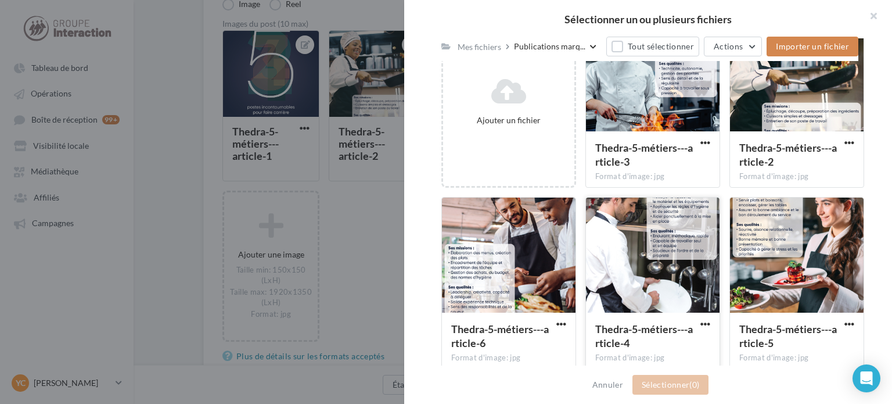
click at [638, 252] on div at bounding box center [653, 255] width 134 height 116
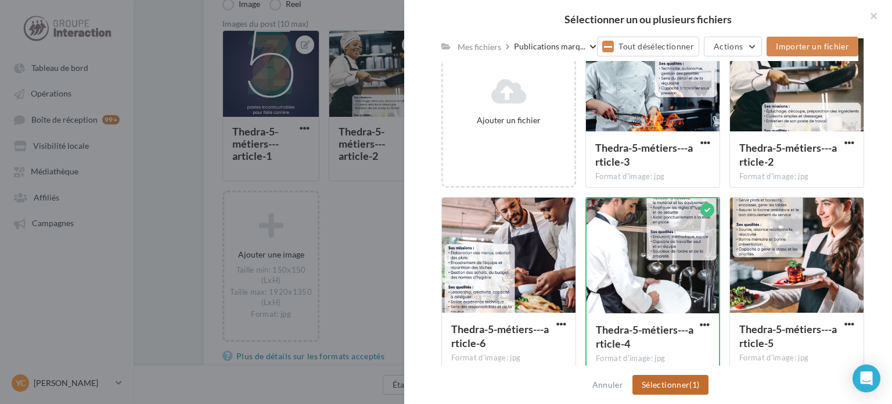
click at [688, 386] on button "Sélectionner (1)" at bounding box center [671, 385] width 76 height 20
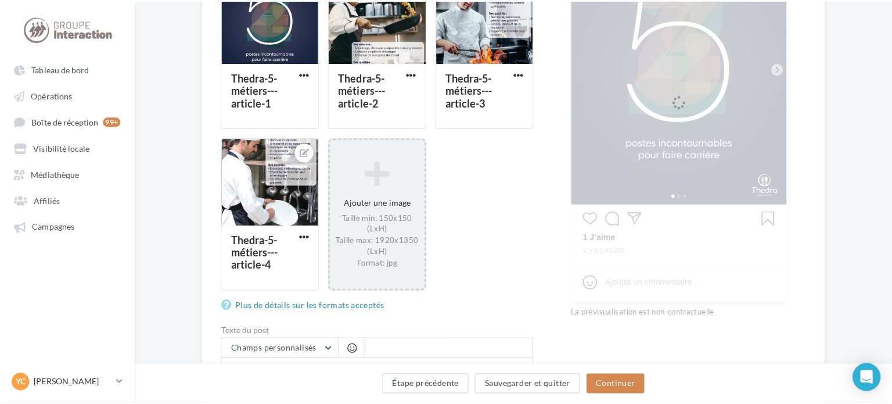
scroll to position [290, 0]
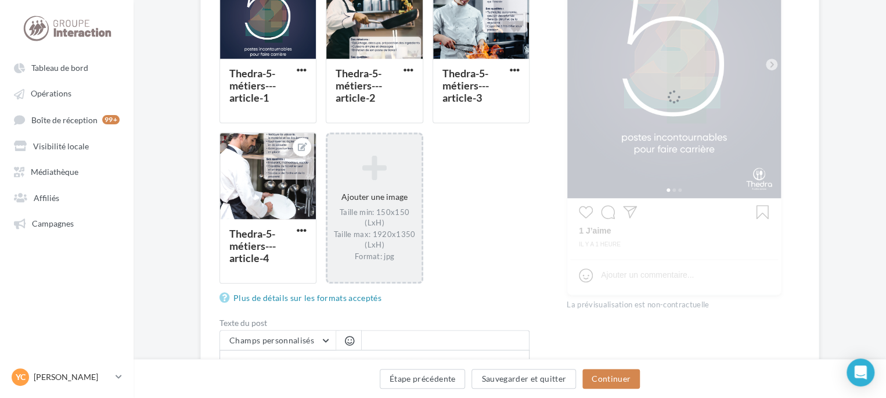
click at [392, 186] on div "Ajouter une image Taille min: 150x150 (LxH) Taille max: 1920x1350 (LxH) Format:…" at bounding box center [375, 208] width 94 height 118
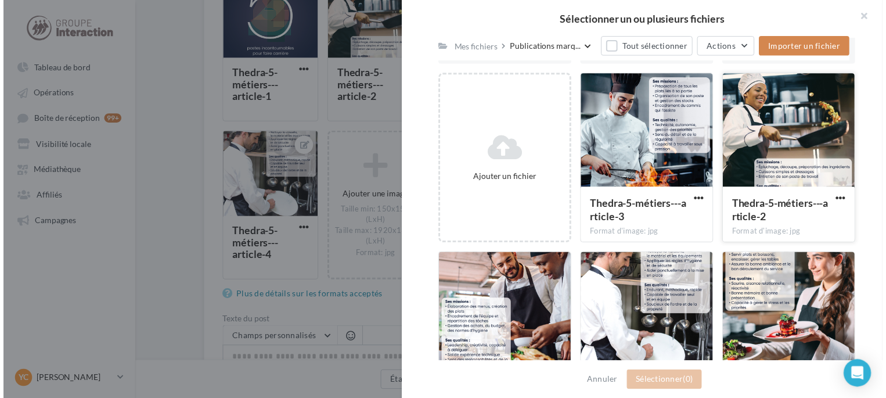
scroll to position [349, 0]
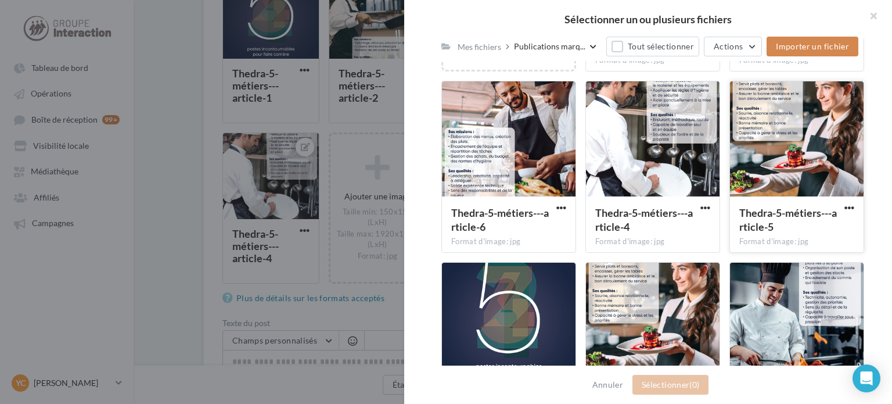
click at [812, 155] on div at bounding box center [797, 139] width 134 height 116
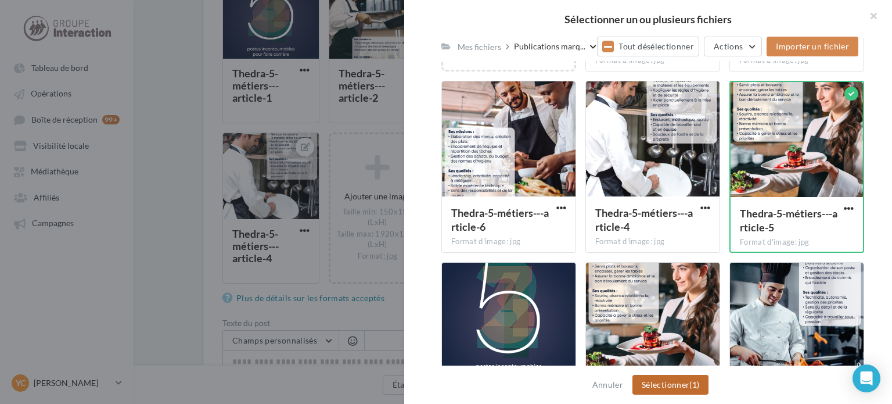
click at [671, 378] on button "Sélectionner (1)" at bounding box center [671, 385] width 76 height 20
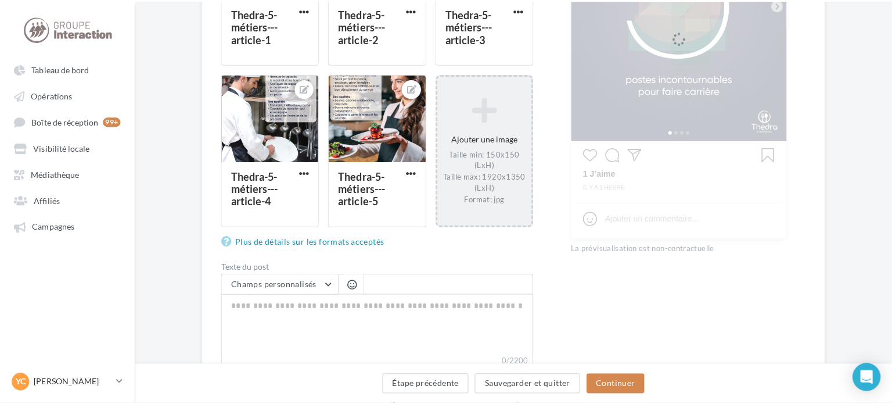
scroll to position [407, 0]
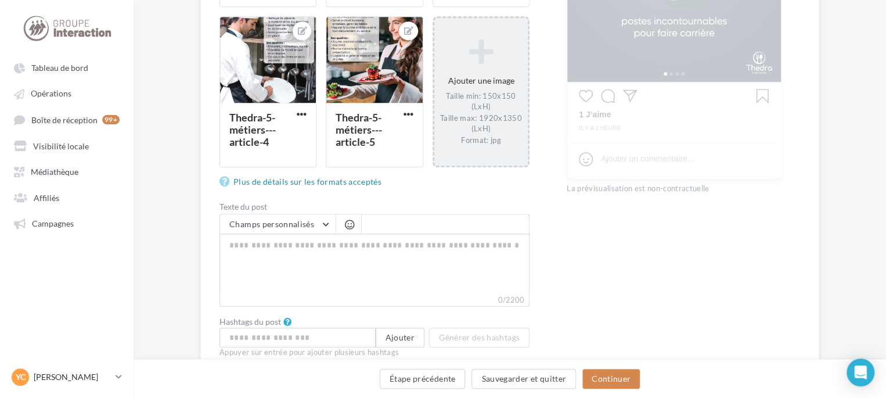
click at [441, 120] on div "Taille min: 150x150 (LxH) Taille max: 1920x1350 (LxH) Format: jpg" at bounding box center [481, 118] width 84 height 54
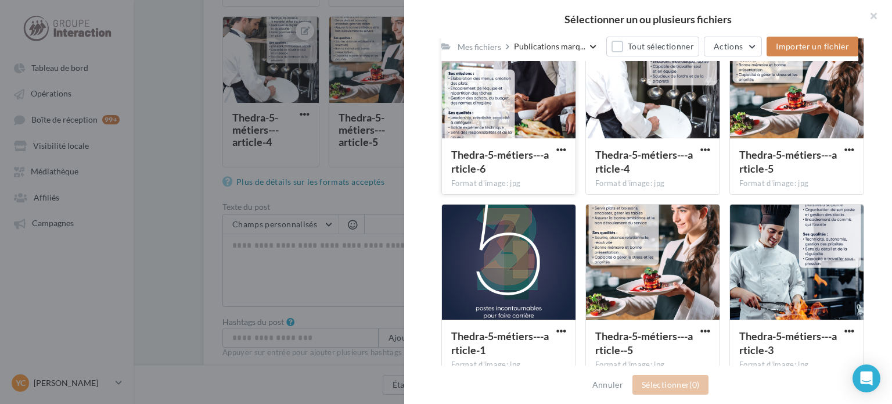
click at [543, 120] on div at bounding box center [509, 81] width 134 height 116
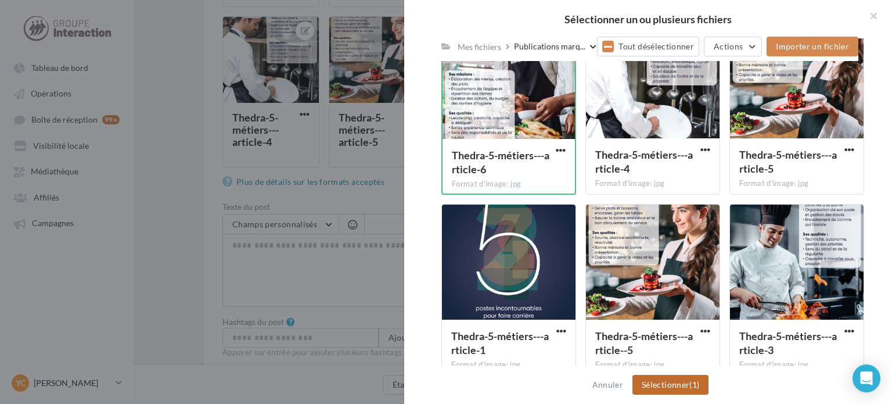
click at [687, 383] on button "Sélectionner (1)" at bounding box center [671, 385] width 76 height 20
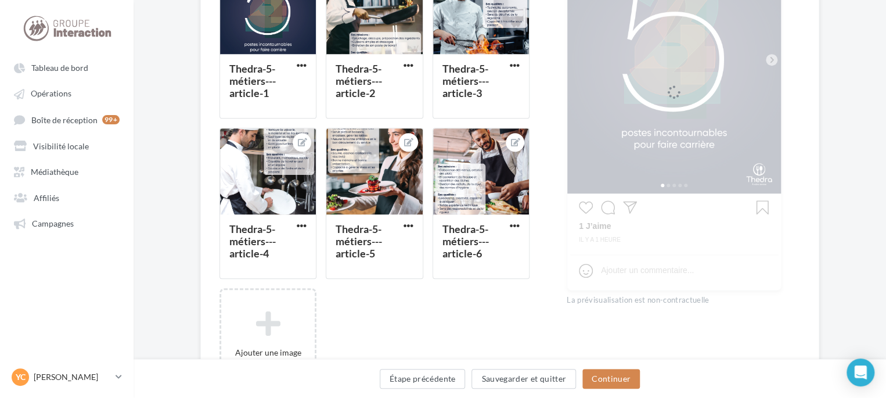
scroll to position [232, 0]
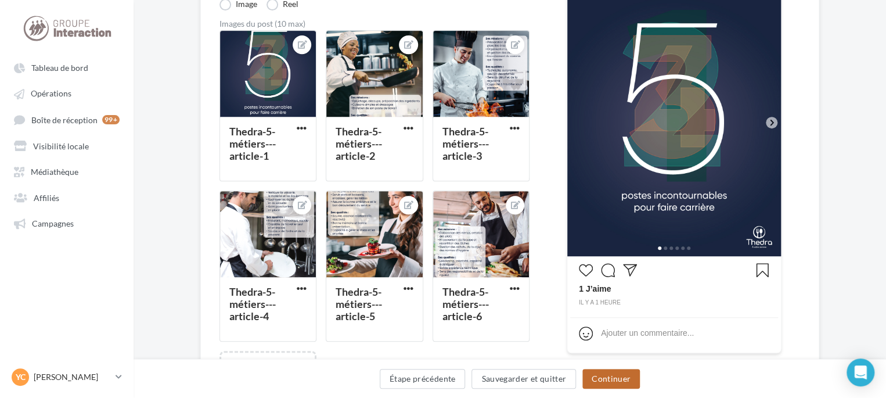
click at [613, 385] on button "Continuer" at bounding box center [612, 379] width 58 height 20
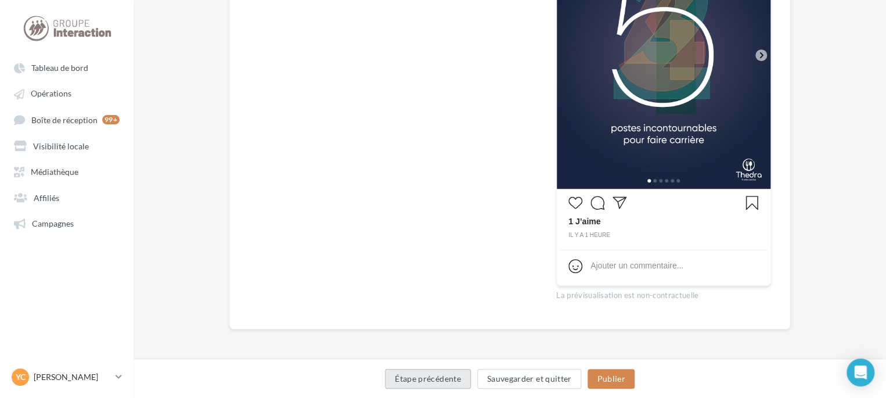
click at [428, 382] on button "Étape précédente" at bounding box center [428, 379] width 86 height 20
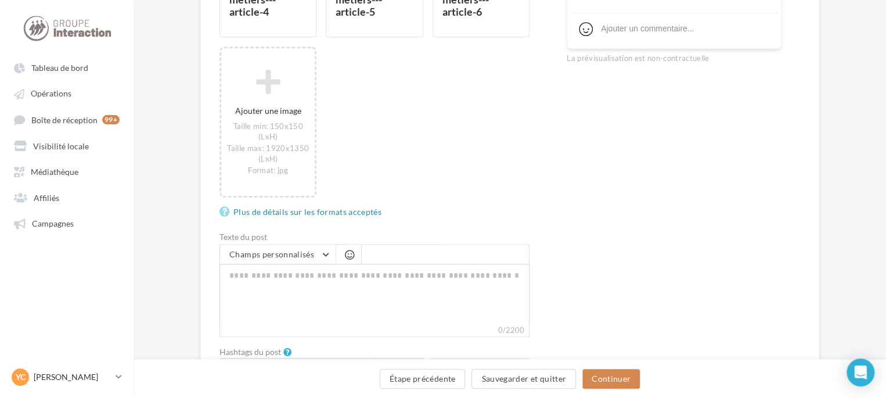
scroll to position [618, 0]
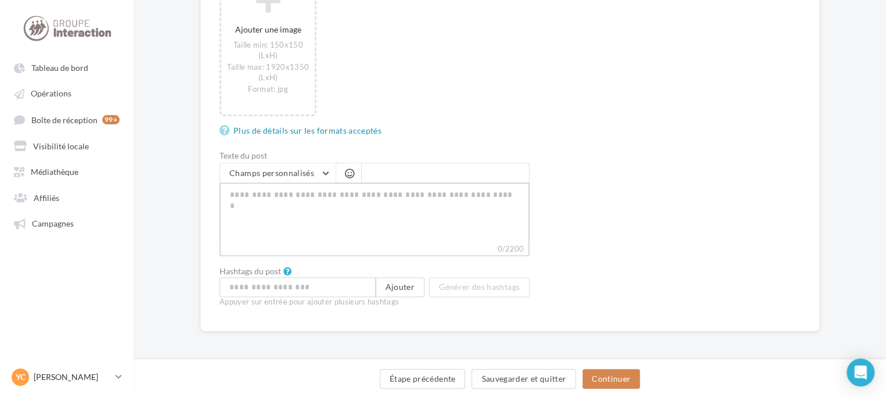
click at [351, 208] on textarea "0/2200" at bounding box center [375, 212] width 310 height 60
paste textarea "**********"
type textarea "**********"
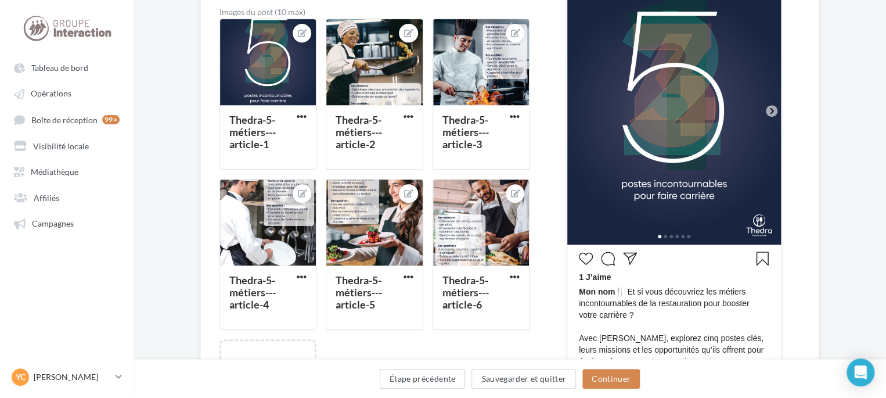
scroll to position [95, 0]
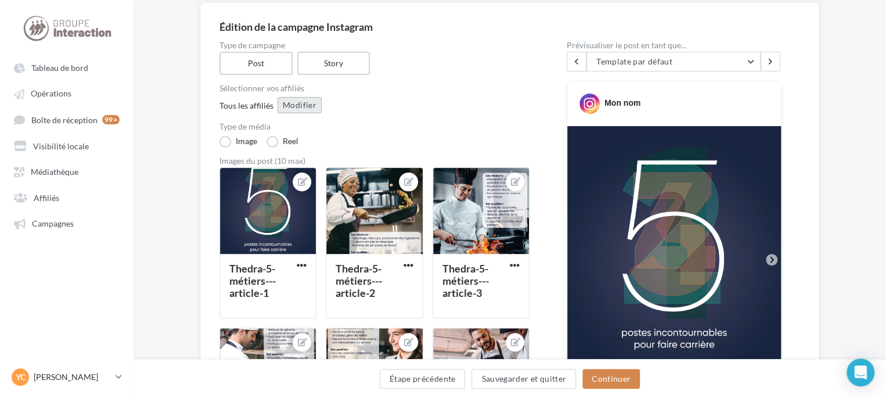
type textarea "**********"
click at [304, 107] on button "Modifier" at bounding box center [300, 105] width 44 height 16
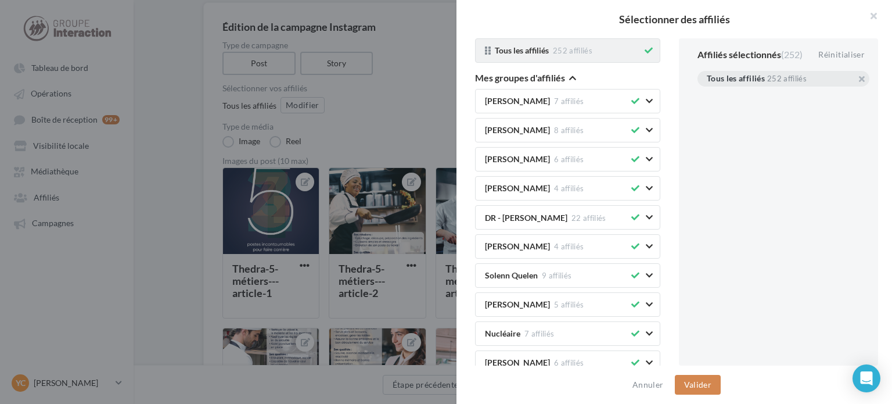
click at [645, 58] on div at bounding box center [648, 52] width 13 height 16
click at [645, 48] on icon at bounding box center [649, 50] width 8 height 8
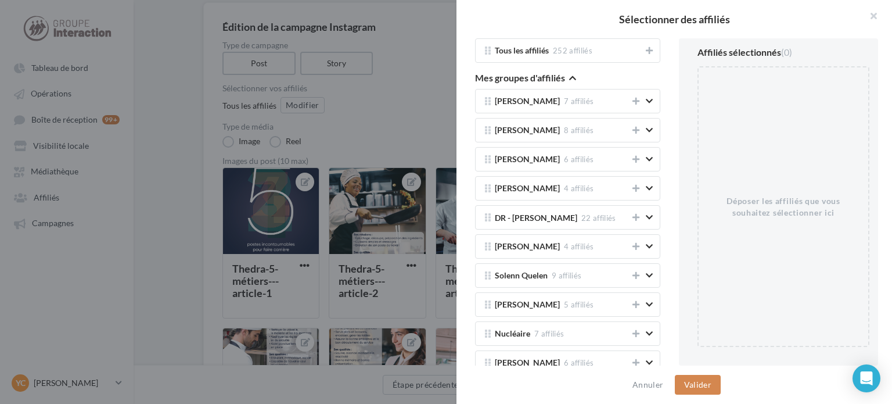
click at [574, 83] on span "button" at bounding box center [572, 78] width 7 height 12
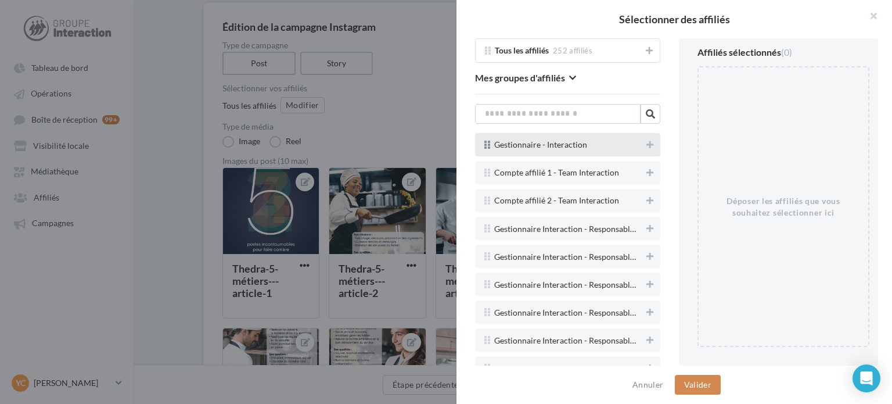
click at [630, 145] on span "Gestionnaire - Interaction" at bounding box center [567, 145] width 147 height 8
click at [644, 146] on button at bounding box center [650, 145] width 12 height 14
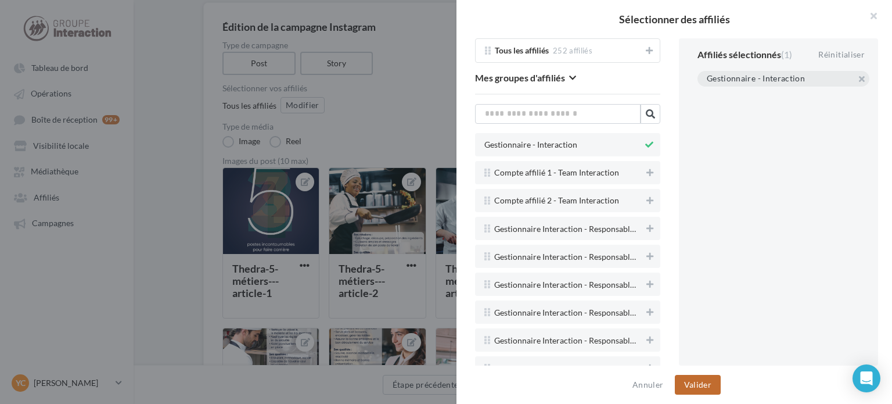
click at [706, 378] on button "Valider" at bounding box center [698, 385] width 46 height 20
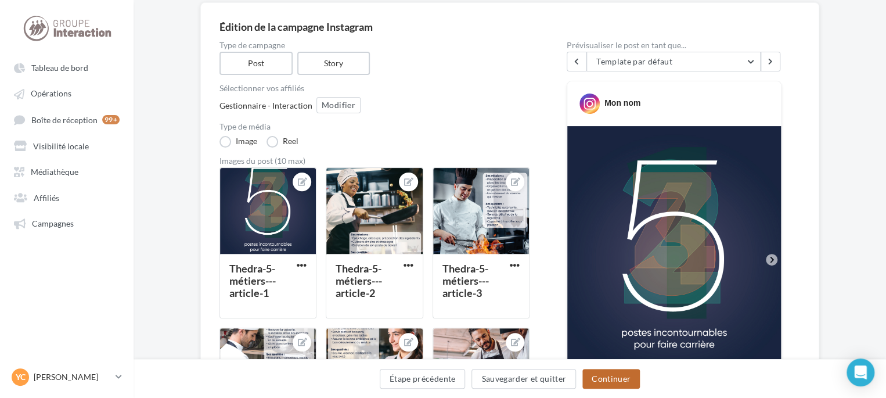
click at [627, 385] on button "Continuer" at bounding box center [612, 379] width 58 height 20
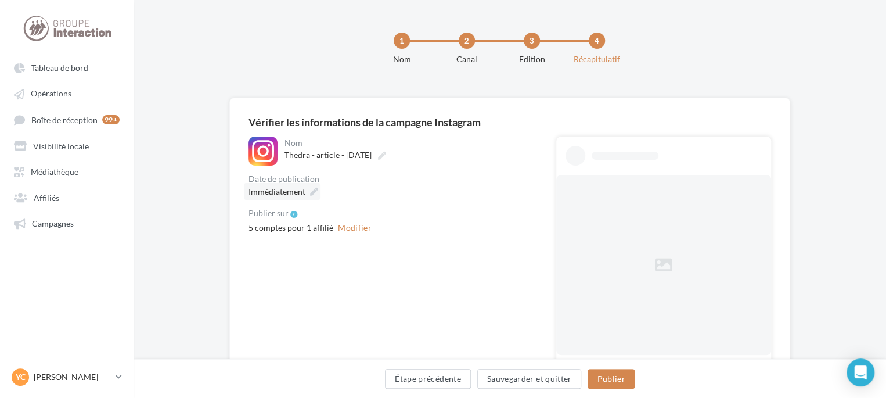
click at [274, 191] on span "Immédiatement" at bounding box center [277, 191] width 57 height 10
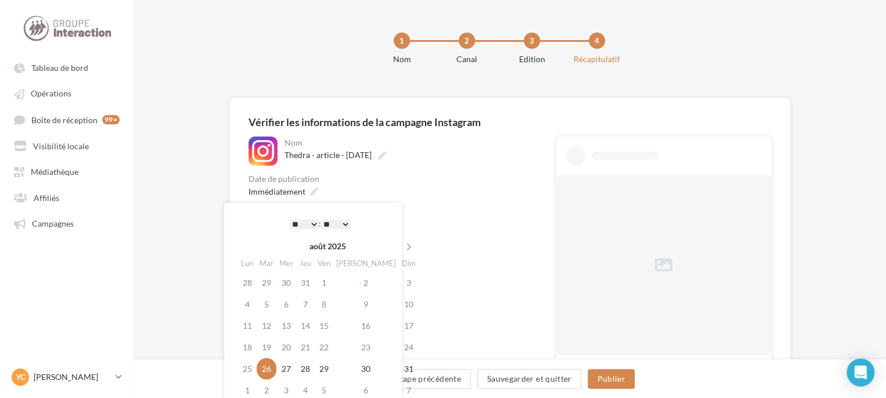
click at [307, 223] on select "* * * * * * * * * * ** ** ** ** ** ** ** ** ** ** ** ** ** **" at bounding box center [304, 224] width 29 height 9
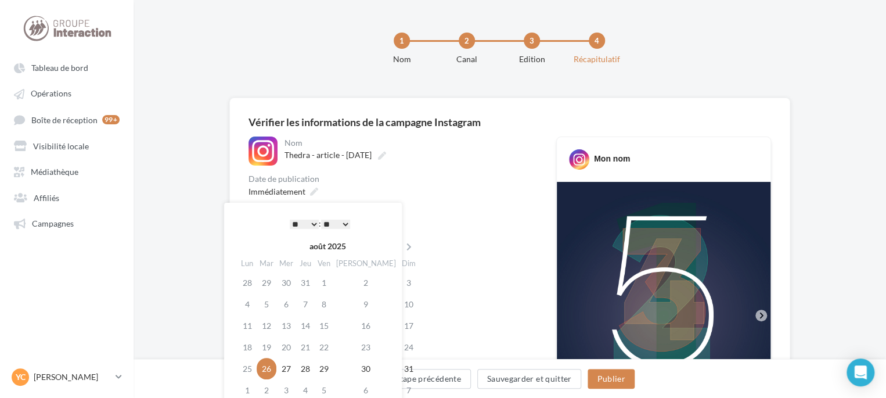
click at [352, 225] on div "* * * * * * * * * * ** ** ** ** ** ** ** ** ** ** ** ** ** ** : ** ** ** ** ** …" at bounding box center [319, 223] width 117 height 17
click at [344, 220] on select "** ** ** ** ** **" at bounding box center [335, 224] width 29 height 9
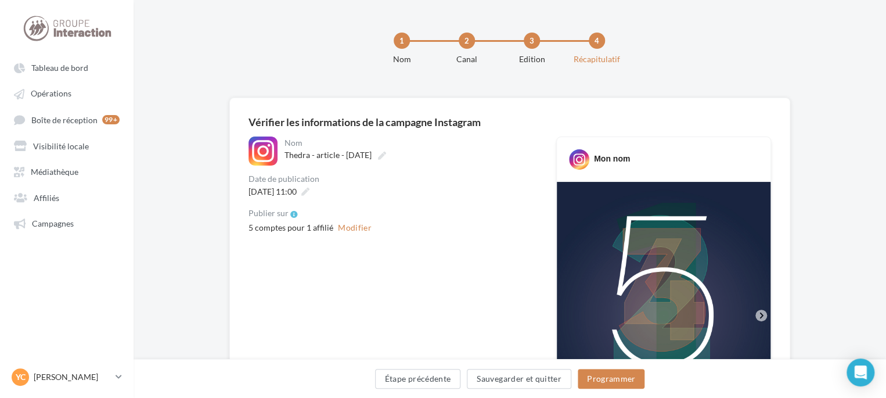
click at [427, 215] on div "Publier sur" at bounding box center [393, 213] width 289 height 9
click at [365, 228] on button "Modifier" at bounding box center [354, 228] width 43 height 14
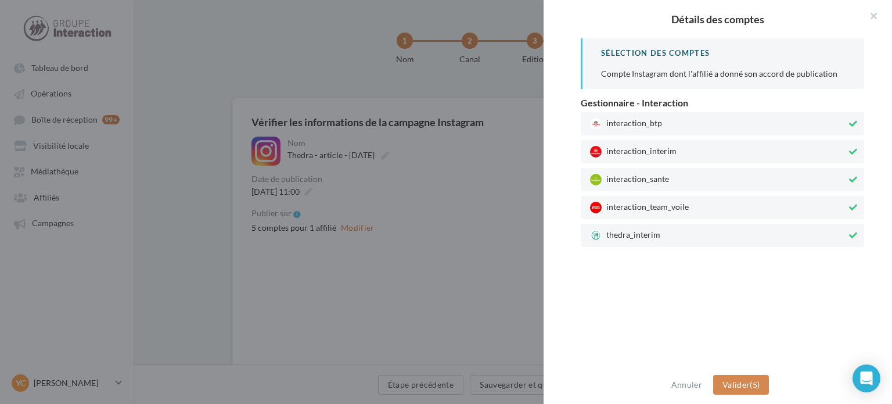
click at [678, 204] on span "interaction_team_voile" at bounding box center [718, 208] width 257 height 12
drag, startPoint x: 673, startPoint y: 174, endPoint x: 678, endPoint y: 157, distance: 17.8
click at [674, 174] on span "interaction_sante" at bounding box center [718, 180] width 257 height 12
click at [680, 148] on span "interaction_interim" at bounding box center [718, 152] width 257 height 12
click at [689, 127] on span "interaction_btp" at bounding box center [718, 124] width 257 height 12
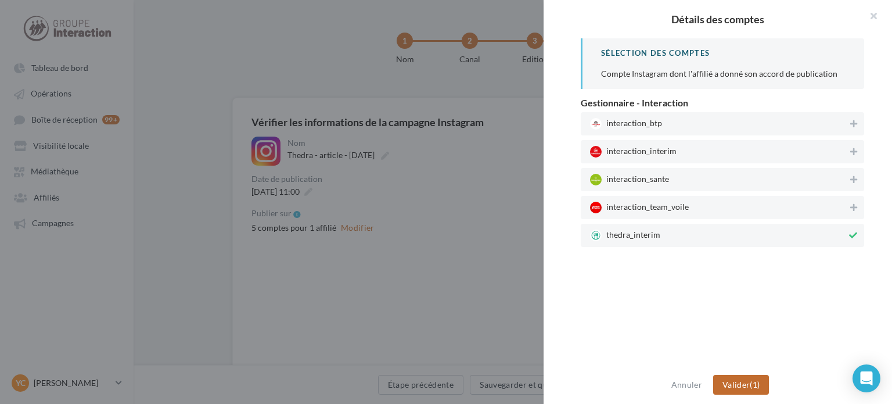
click at [746, 382] on span "Valider" at bounding box center [736, 384] width 27 height 10
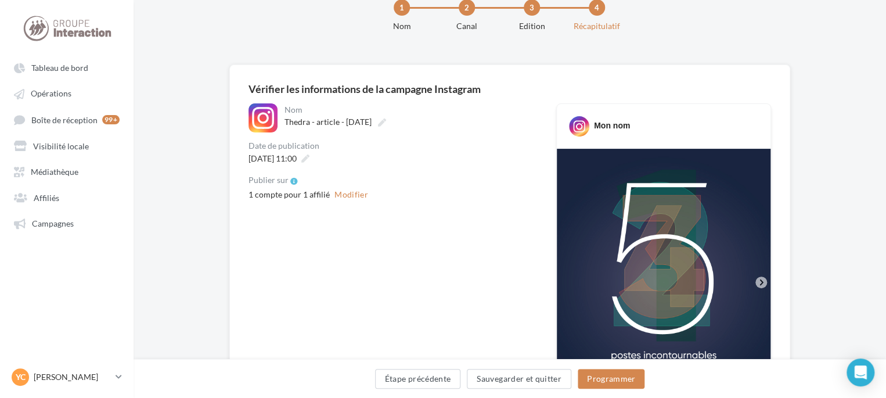
scroll to position [174, 0]
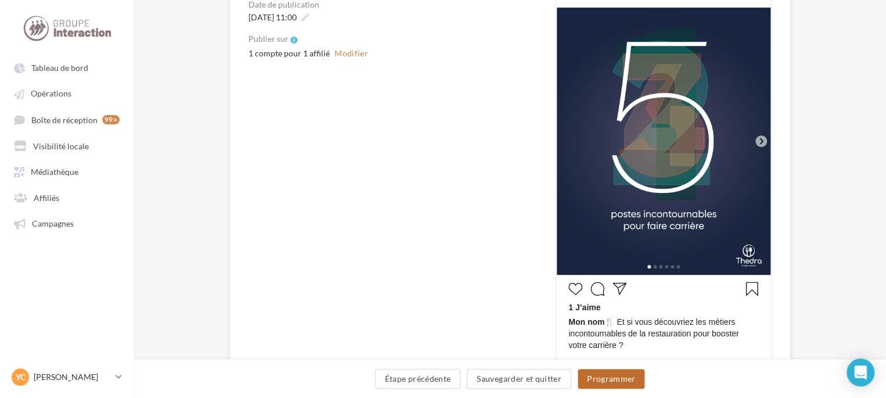
click at [606, 371] on button "Programmer" at bounding box center [611, 379] width 67 height 20
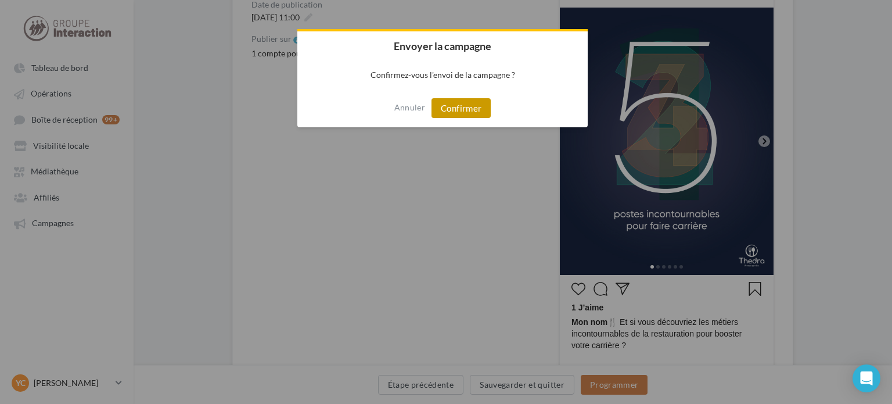
click at [480, 104] on button "Confirmer" at bounding box center [461, 108] width 59 height 20
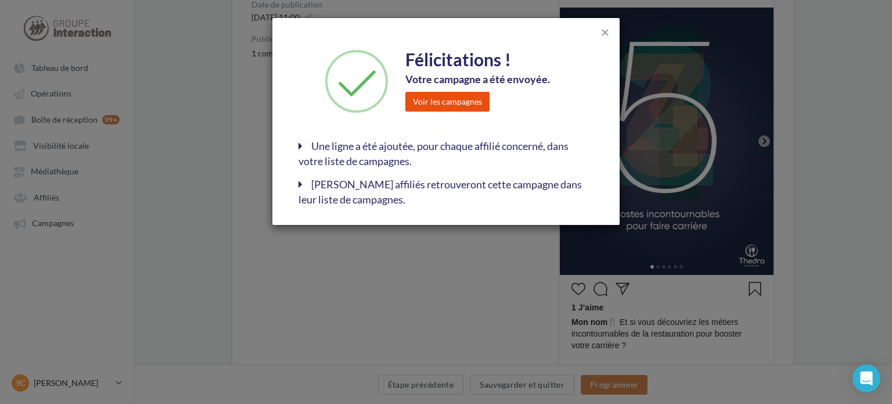
click at [472, 99] on button "Voir les campagnes" at bounding box center [447, 102] width 84 height 20
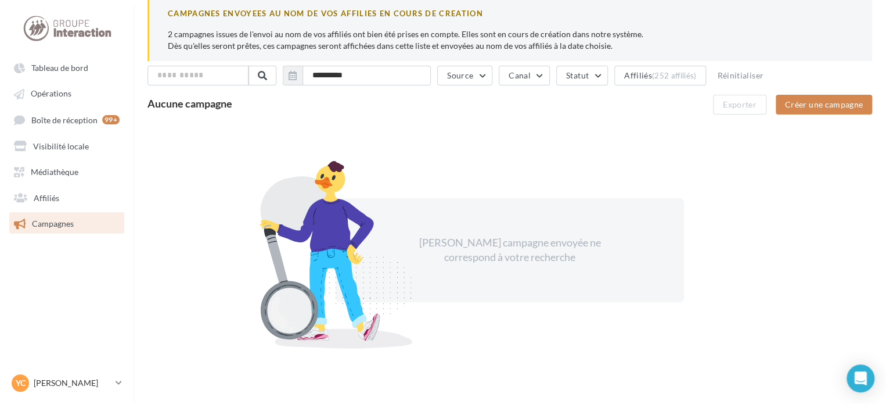
scroll to position [51, 0]
